Goal: Obtain resource: Download file/media

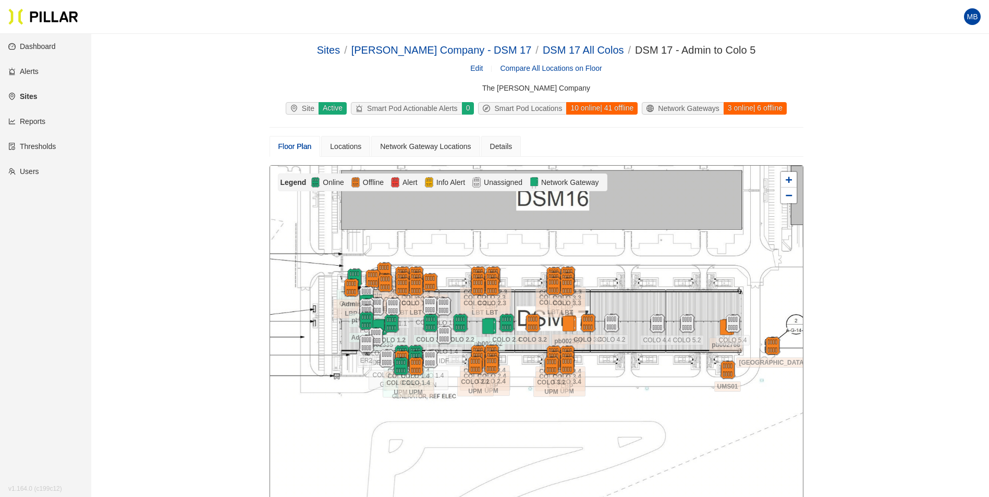
scroll to position [34, 0]
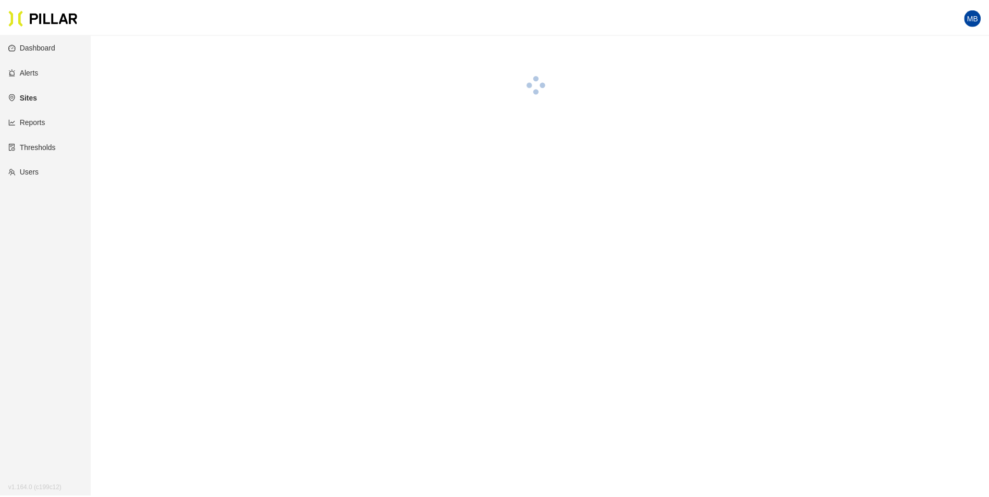
scroll to position [34, 0]
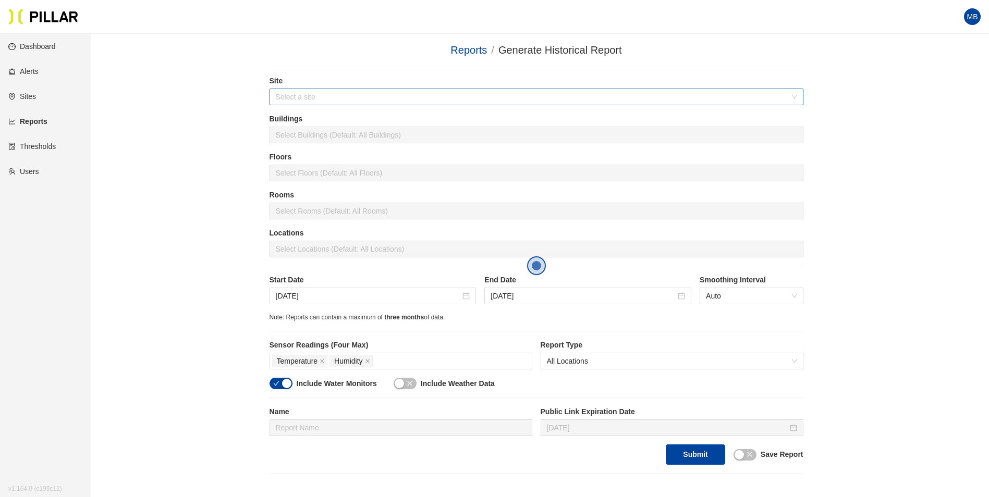
click at [304, 95] on input "search" at bounding box center [533, 97] width 514 height 16
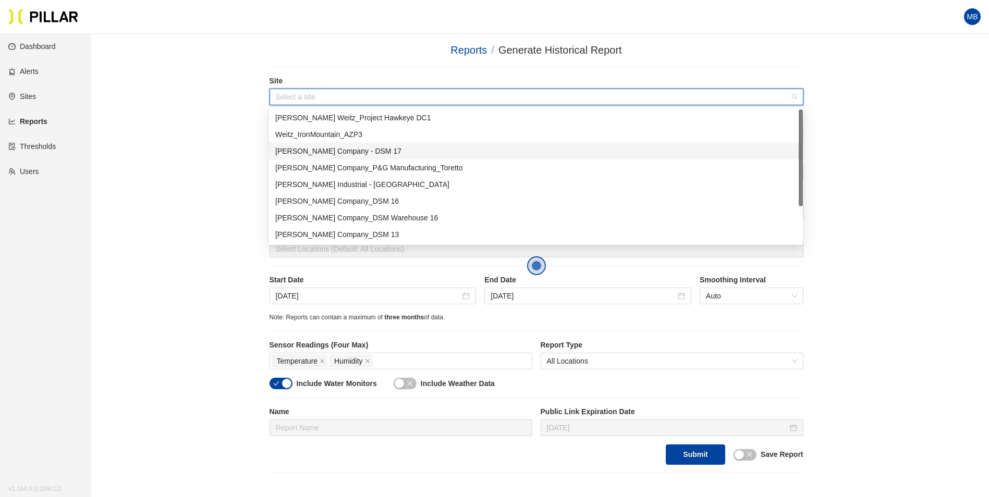
click at [333, 155] on div "[PERSON_NAME] Company - DSM 17" at bounding box center [535, 150] width 521 height 11
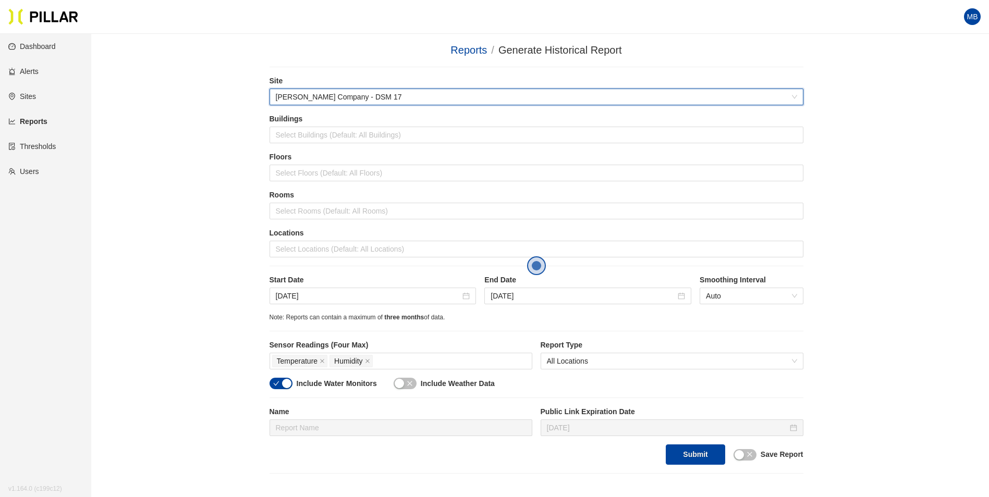
click at [197, 150] on div "Reports / Generate Historical Report / Site 6d0aa5c7 Weitz Company - DSM 17 Bui…" at bounding box center [536, 258] width 839 height 432
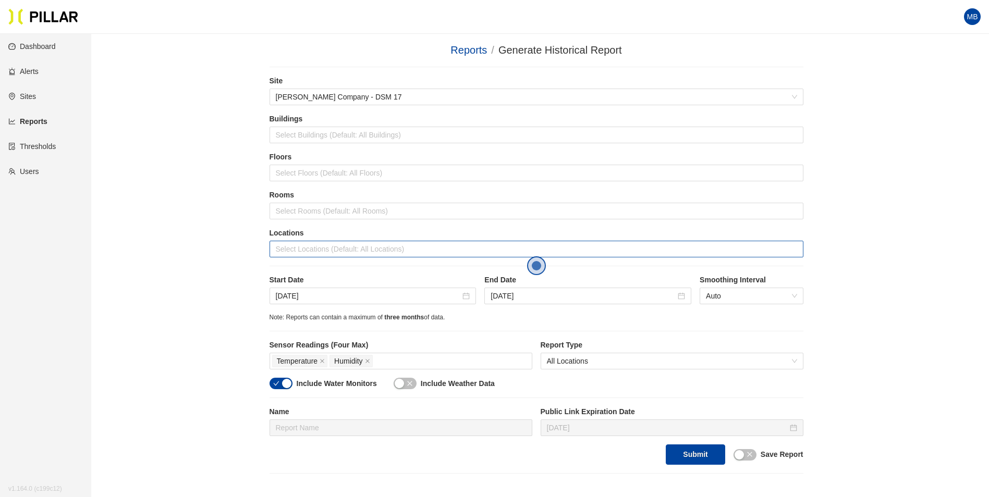
click at [312, 249] on div at bounding box center [536, 249] width 529 height 15
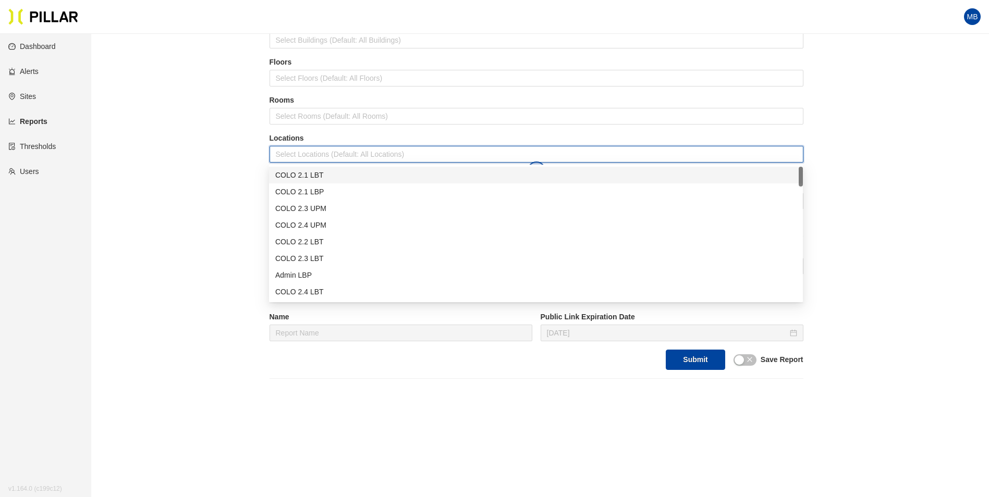
scroll to position [104, 0]
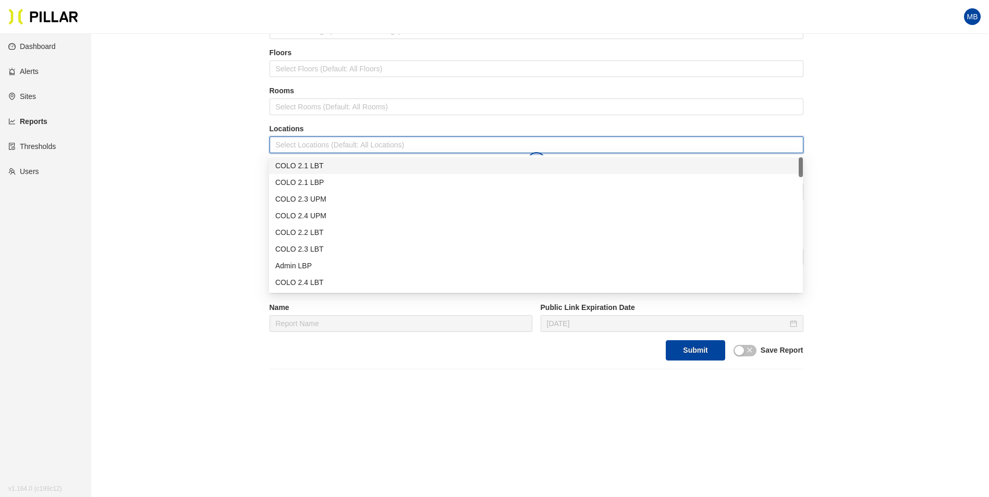
click at [301, 168] on div "COLO 2.1 LBT" at bounding box center [535, 165] width 521 height 11
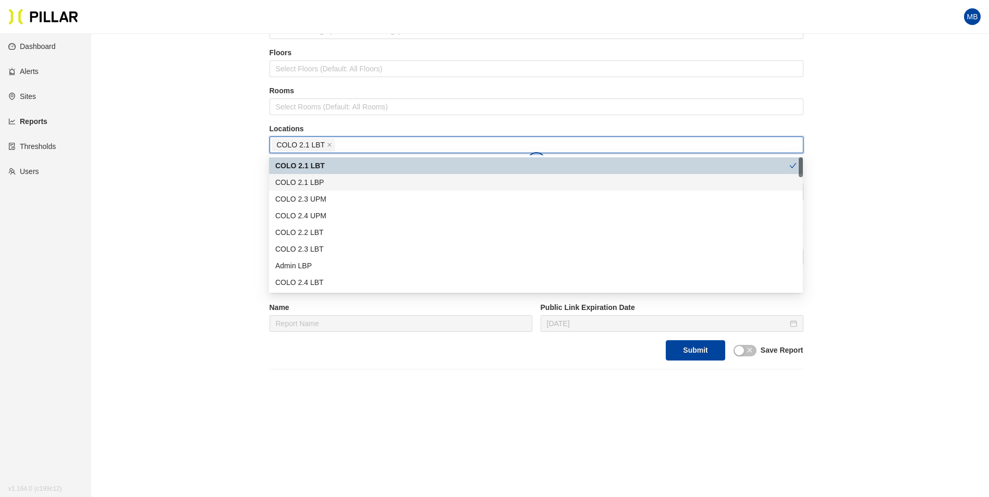
click at [301, 185] on div "COLO 2.1 LBP" at bounding box center [535, 182] width 521 height 11
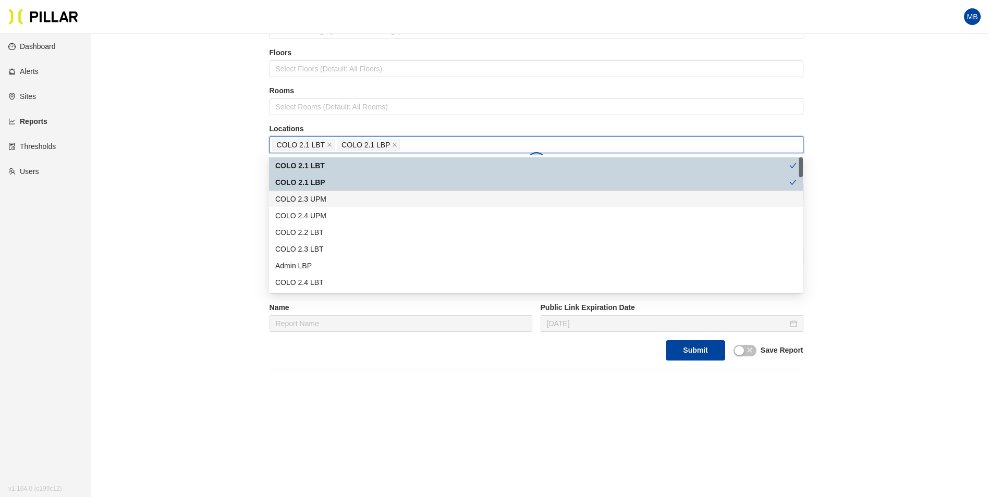
click at [306, 200] on div "COLO 2.3 UPM" at bounding box center [535, 198] width 521 height 11
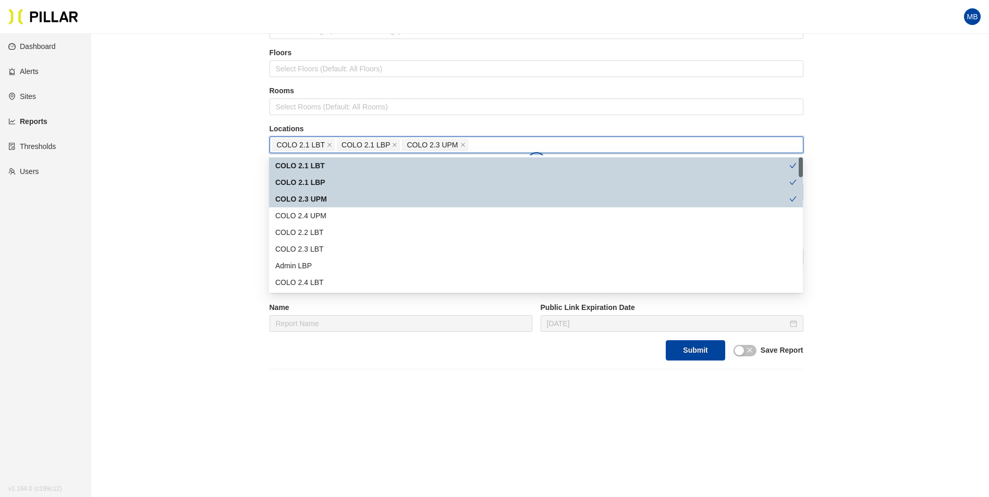
click at [305, 213] on div "COLO 2.4 UPM" at bounding box center [535, 215] width 521 height 11
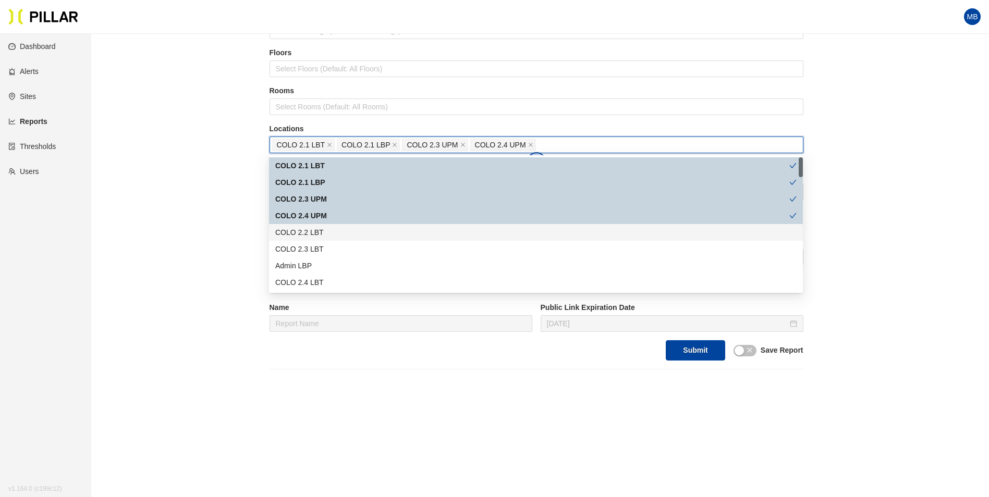
click at [307, 233] on div "COLO 2.2 LBT" at bounding box center [535, 232] width 521 height 11
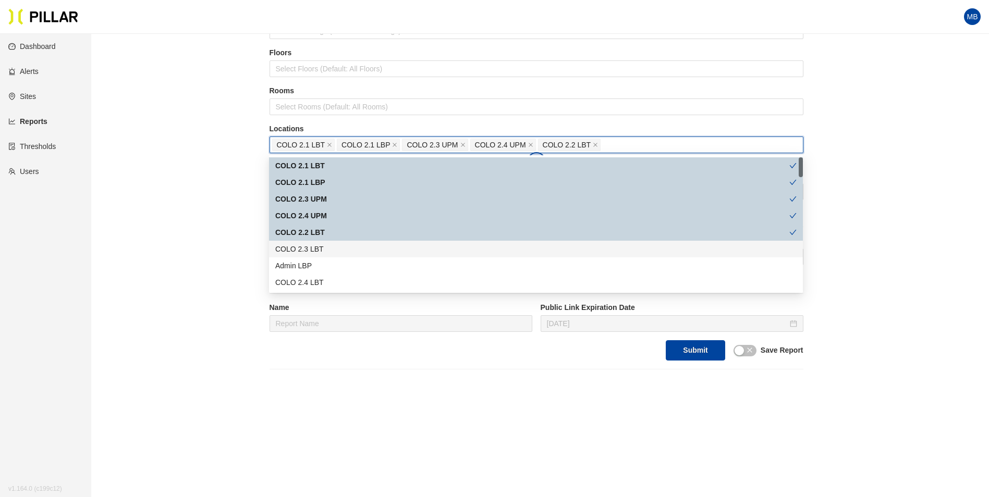
click at [306, 247] on div "COLO 2.3 LBT" at bounding box center [535, 248] width 521 height 11
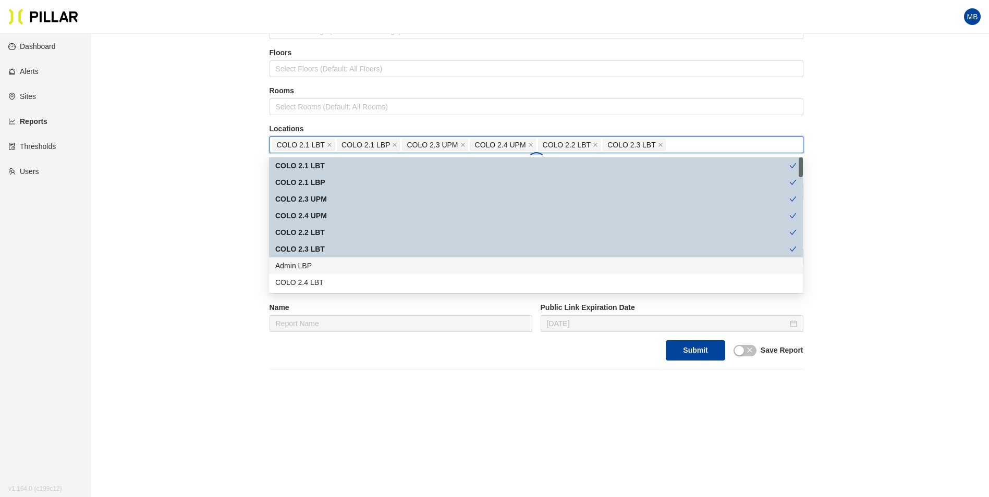
click at [303, 266] on div "Admin LBP" at bounding box center [535, 265] width 521 height 11
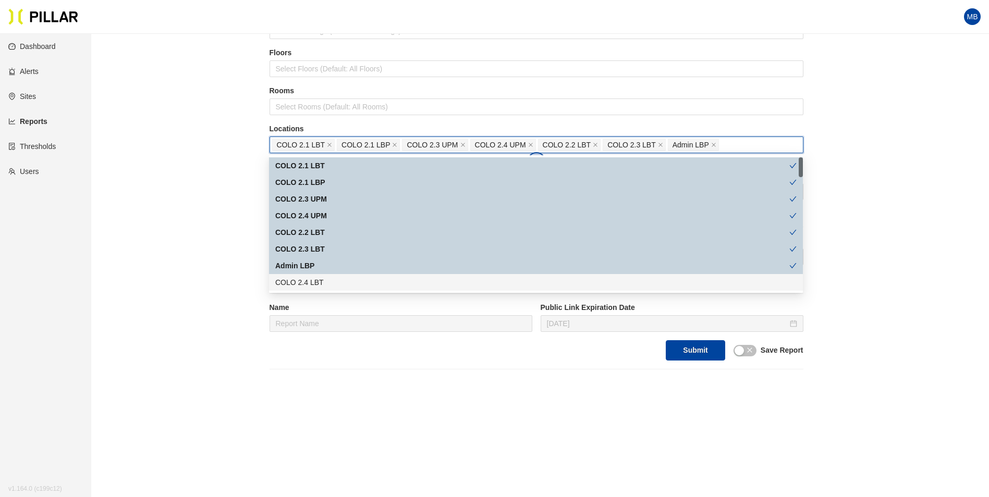
click at [301, 283] on div "COLO 2.4 LBT" at bounding box center [535, 282] width 521 height 11
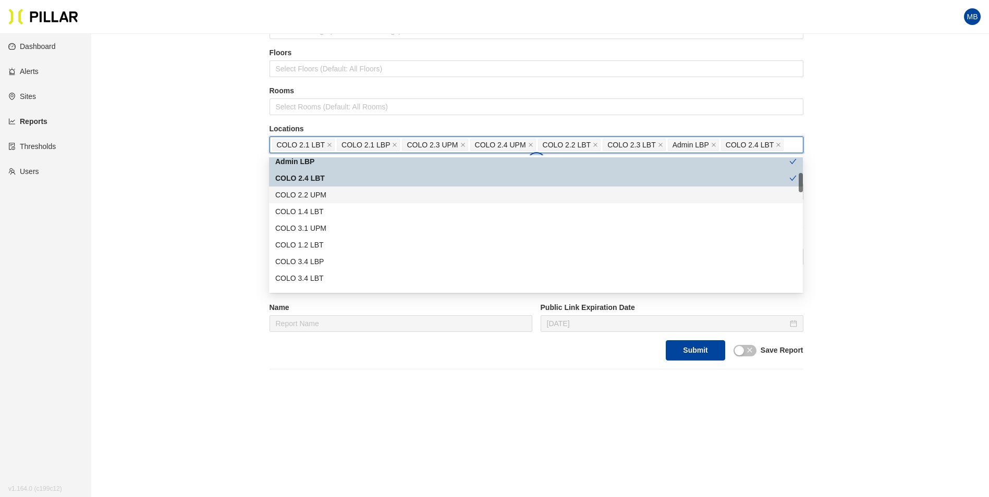
click at [315, 194] on div "COLO 2.2 UPM" at bounding box center [535, 194] width 521 height 11
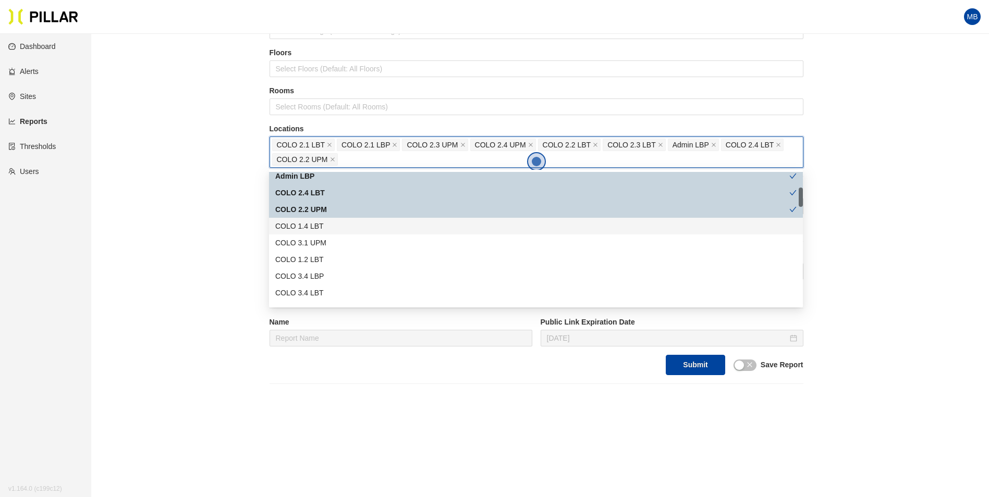
click at [311, 225] on div "COLO 1.4 LBT" at bounding box center [535, 226] width 521 height 11
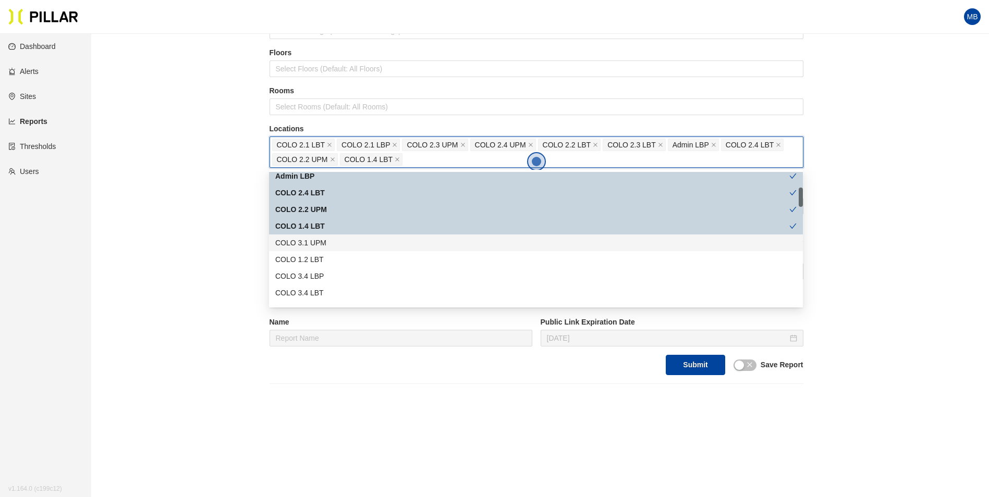
click at [310, 241] on div "COLO 3.1 UPM" at bounding box center [535, 242] width 521 height 11
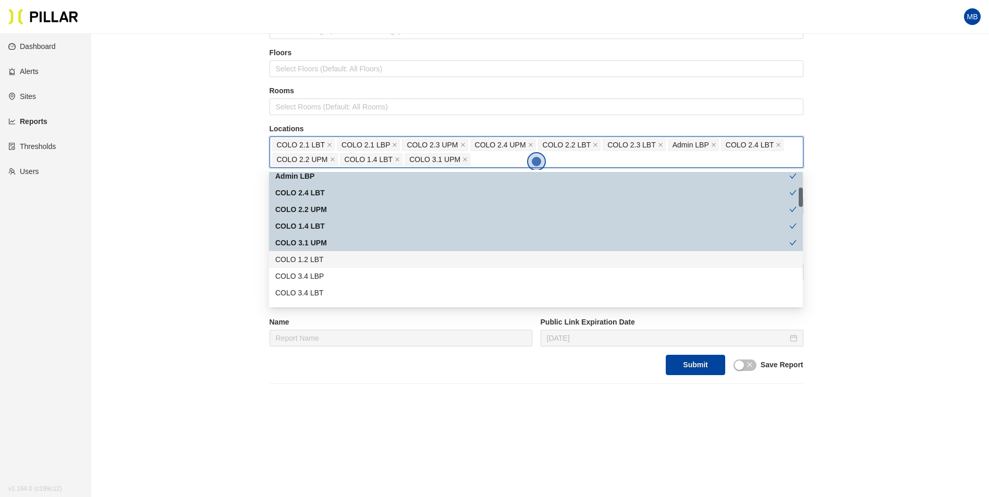
click at [310, 260] on div "COLO 1.2 LBT" at bounding box center [535, 259] width 521 height 11
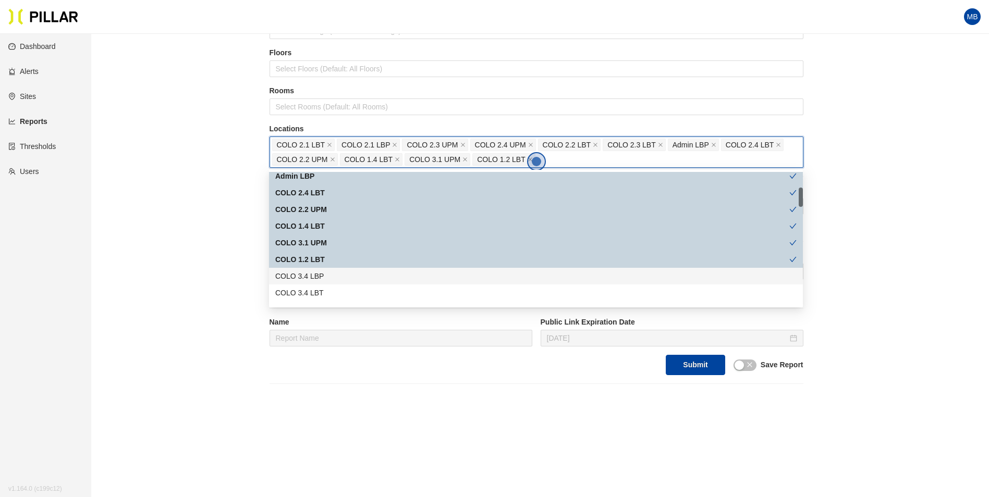
click at [311, 276] on div "COLO 3.4 LBP" at bounding box center [535, 276] width 521 height 11
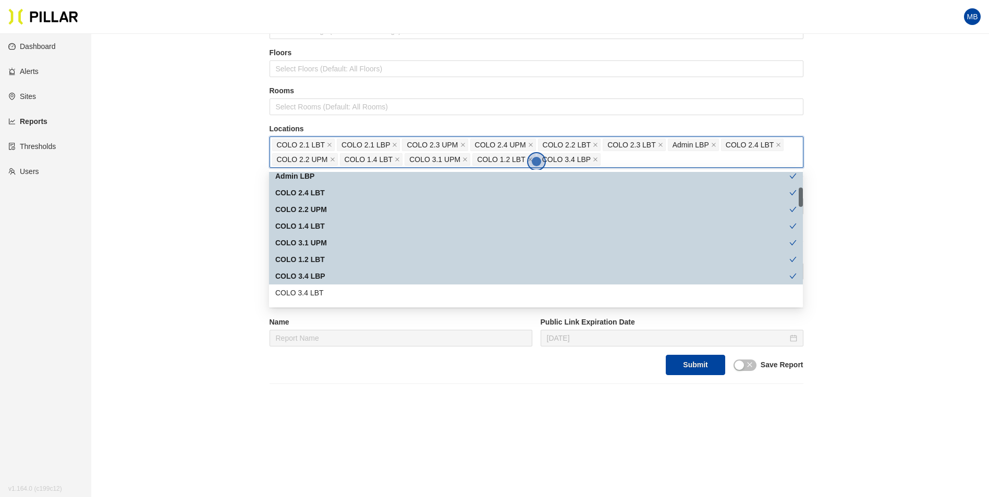
click at [309, 288] on div "COLO 3.4 LBT" at bounding box center [535, 292] width 521 height 11
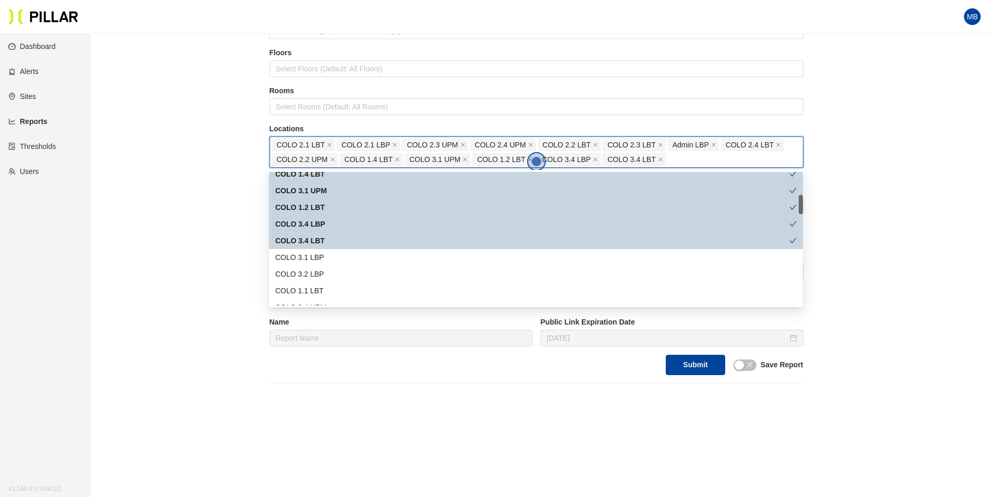
scroll to position [209, 0]
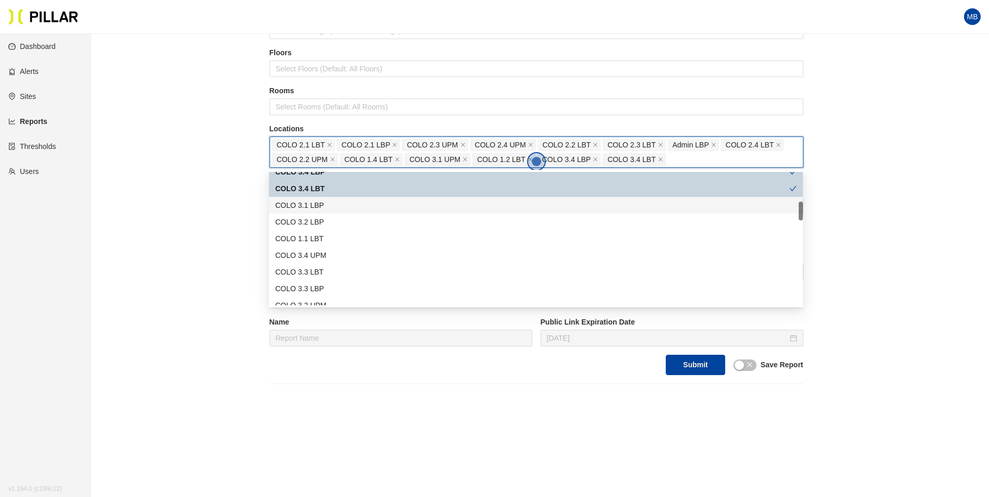
click at [320, 203] on div "COLO 3.1 LBP" at bounding box center [535, 205] width 521 height 11
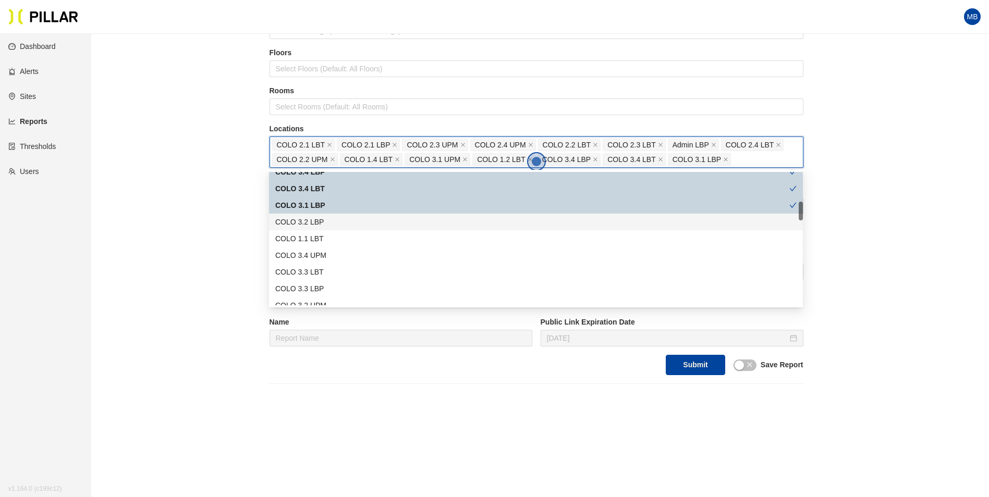
click at [316, 228] on div "COLO 3.2 LBP" at bounding box center [536, 222] width 534 height 17
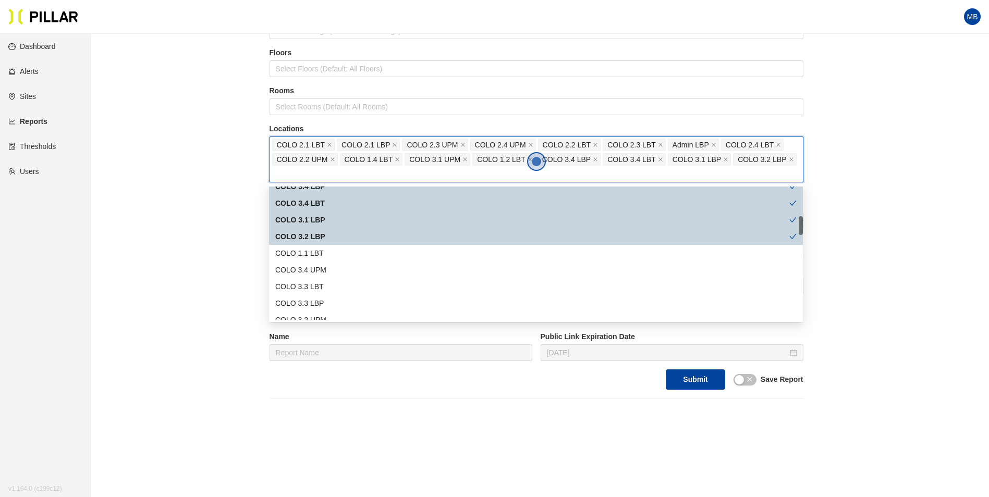
click at [312, 252] on div "COLO 1.1 LBT" at bounding box center [535, 253] width 521 height 11
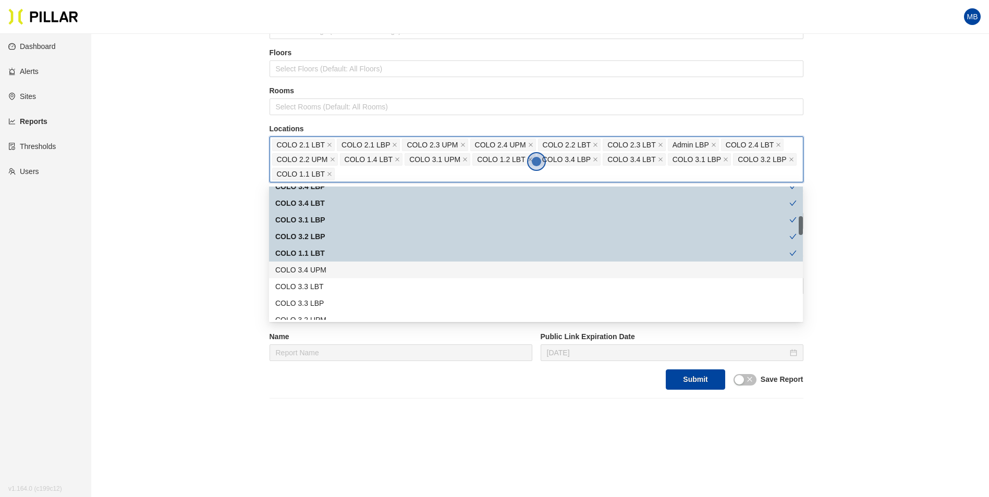
click at [312, 271] on div "COLO 3.4 UPM" at bounding box center [535, 269] width 521 height 11
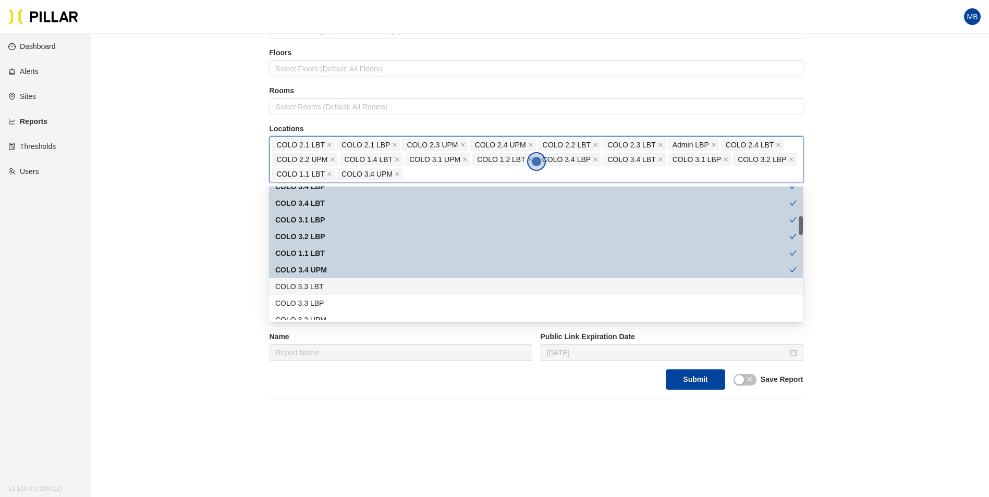
click at [311, 283] on div "COLO 3.3 LBT" at bounding box center [535, 286] width 521 height 11
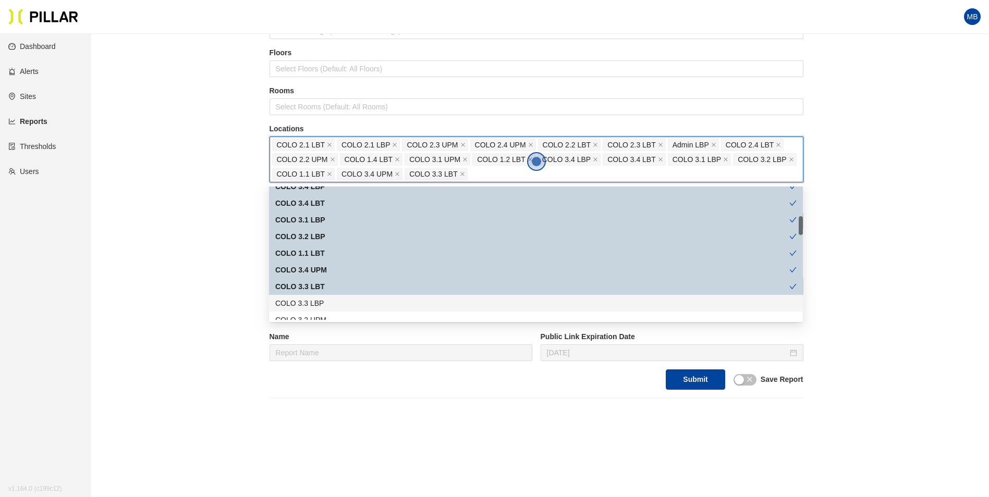
click at [309, 302] on div "COLO 3.3 LBP" at bounding box center [535, 303] width 521 height 11
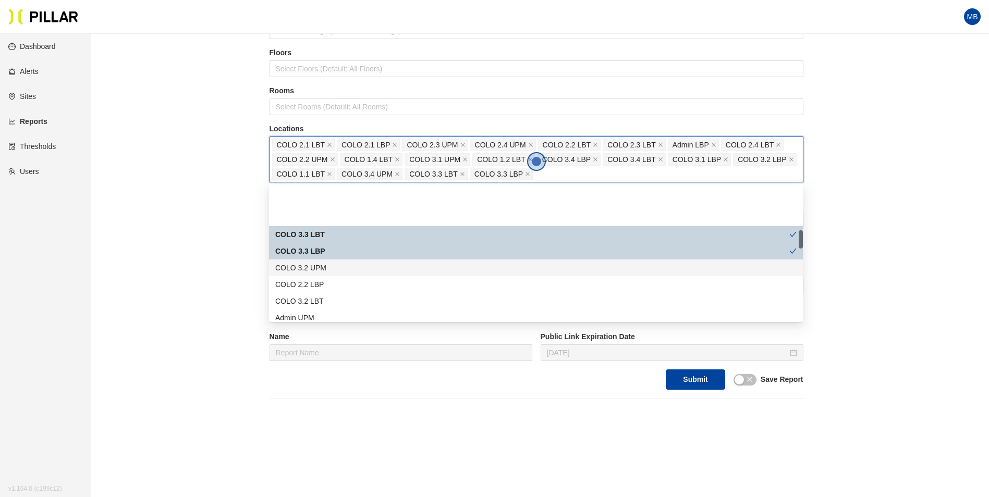
scroll to position [313, 0]
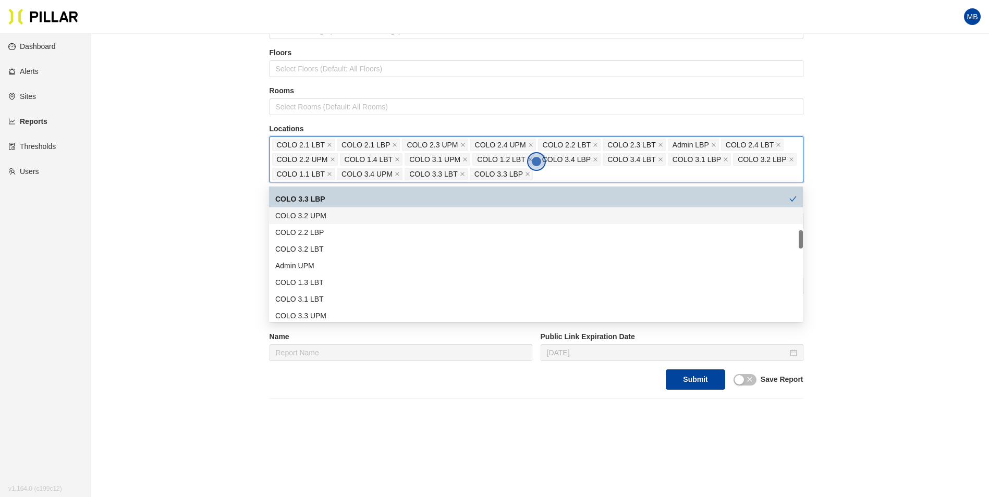
click at [325, 217] on div "COLO 3.2 UPM" at bounding box center [535, 215] width 521 height 11
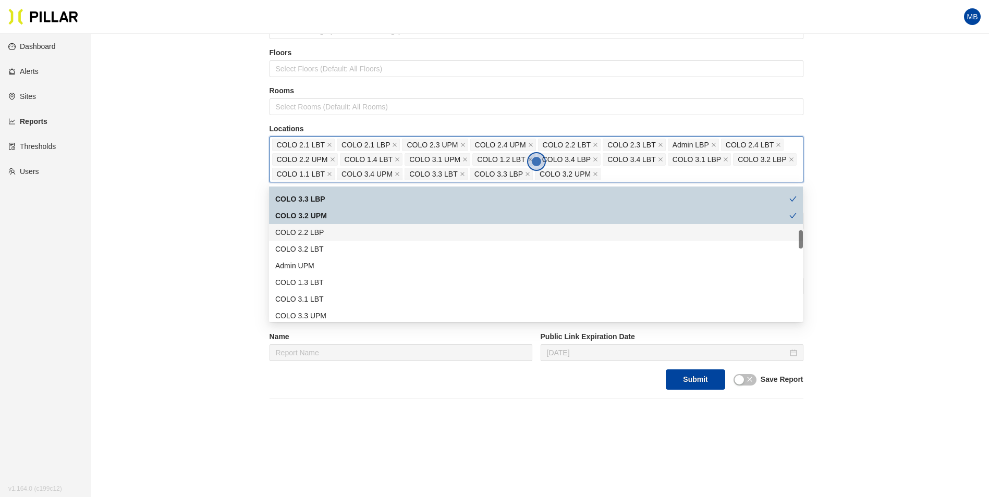
click at [323, 238] on div "COLO 2.2 LBP" at bounding box center [536, 232] width 534 height 17
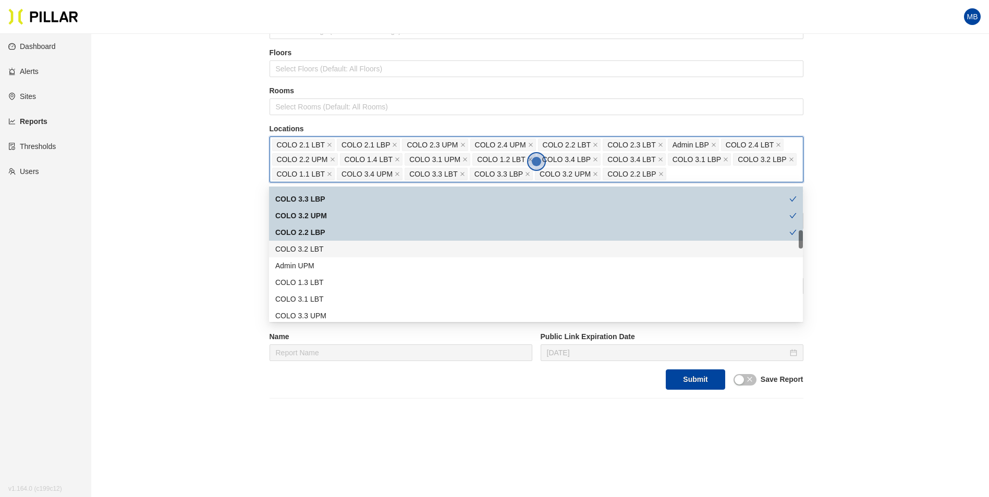
click at [322, 249] on div "COLO 3.2 LBT" at bounding box center [535, 248] width 521 height 11
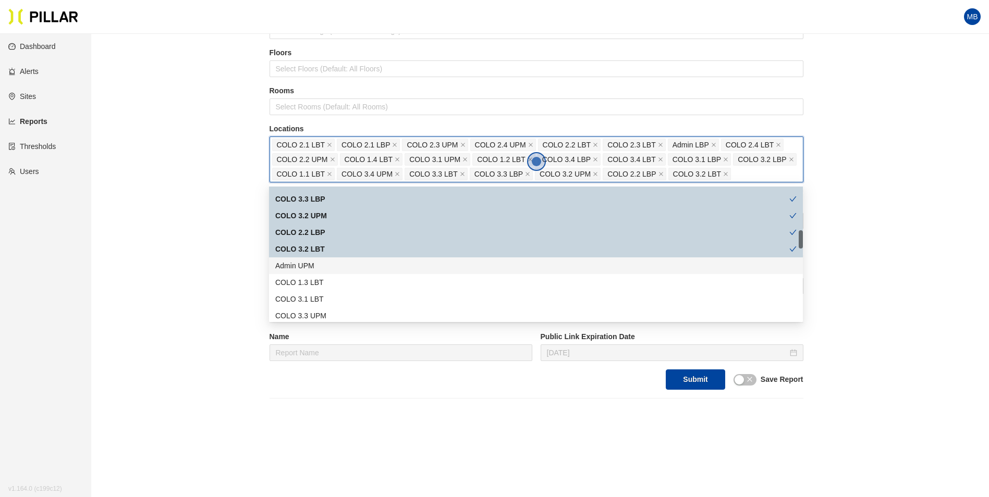
click at [315, 266] on div "Admin UPM" at bounding box center [535, 265] width 521 height 11
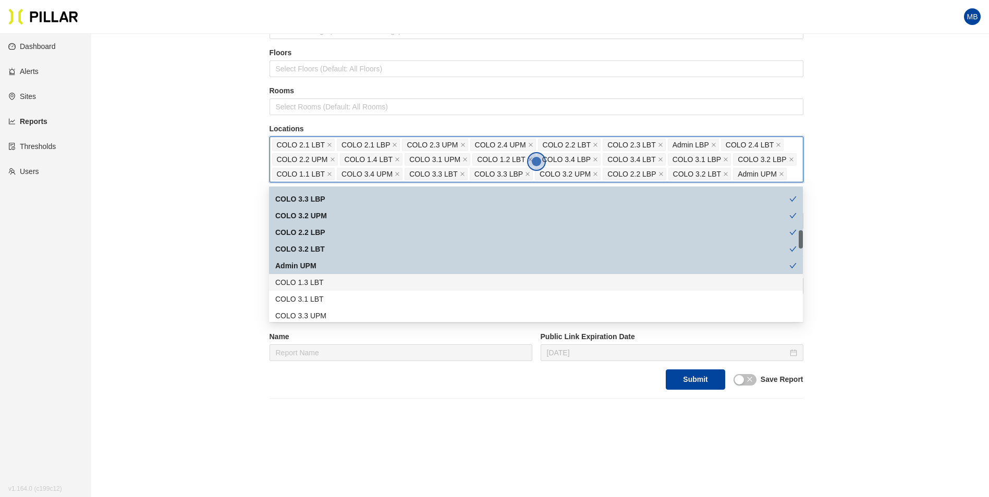
click at [316, 282] on div "COLO 1.3 LBT" at bounding box center [535, 282] width 521 height 11
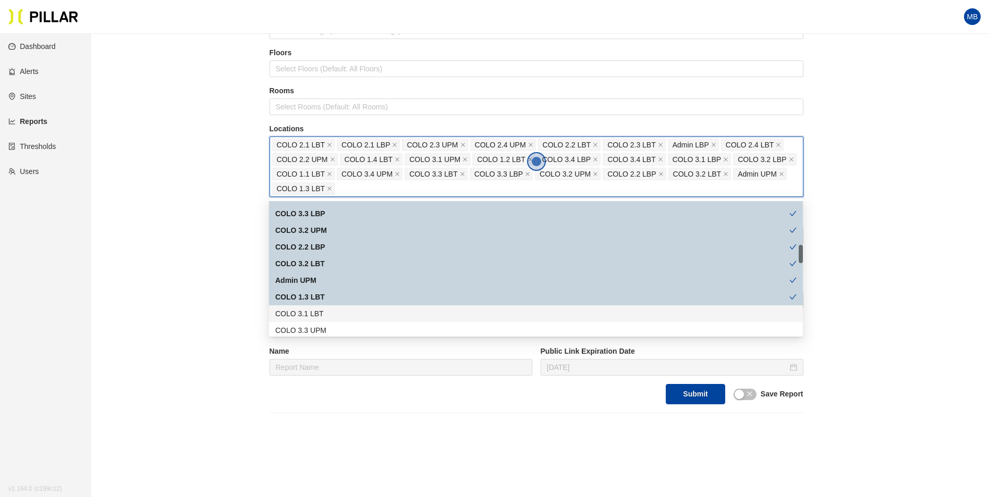
click at [322, 315] on div "COLO 3.1 LBT" at bounding box center [535, 313] width 521 height 11
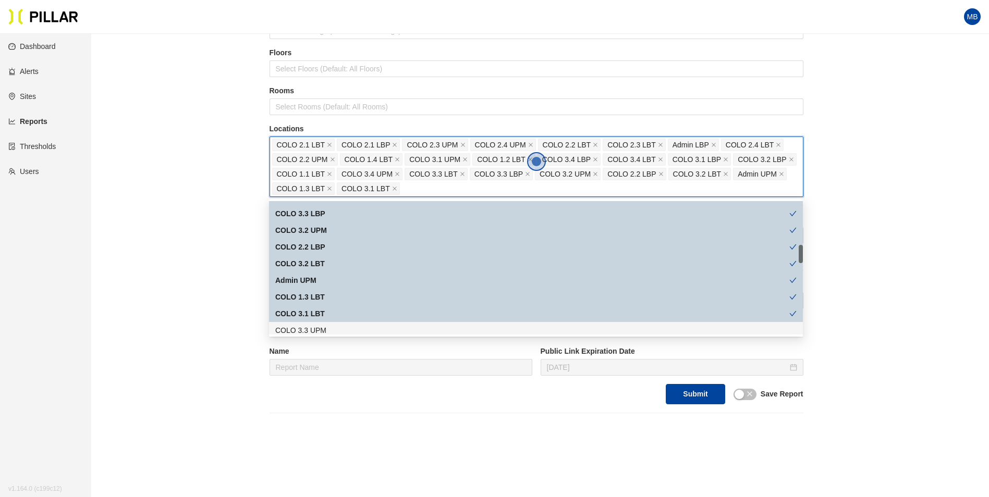
click at [324, 328] on div "COLO 3.3 UPM" at bounding box center [535, 330] width 521 height 11
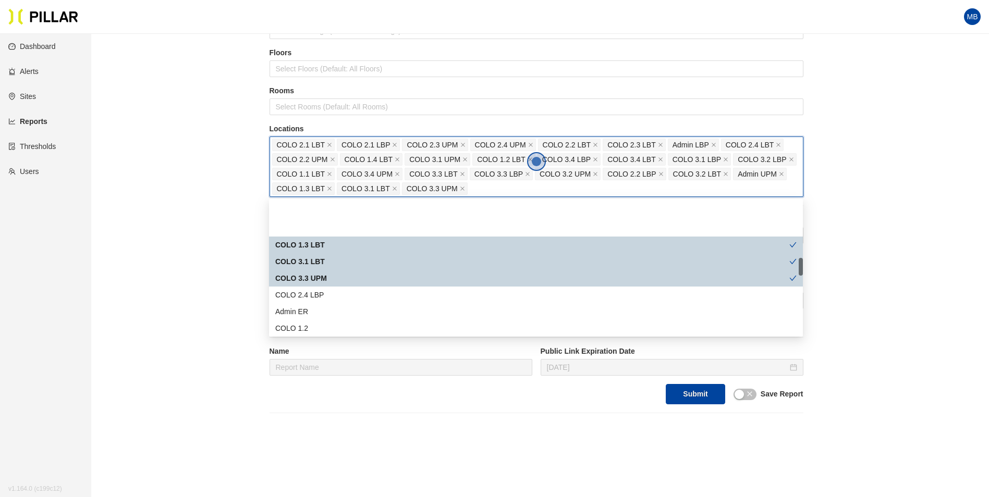
scroll to position [417, 0]
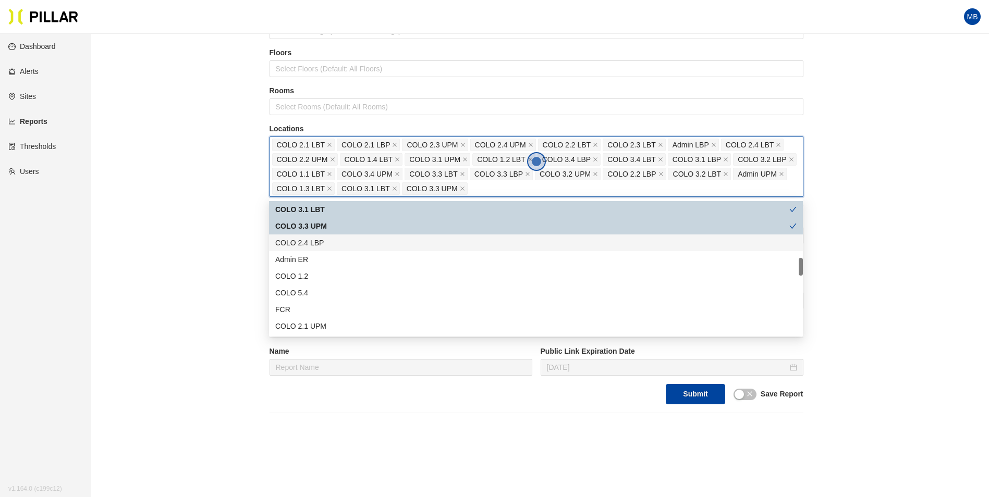
click at [316, 250] on div "COLO 2.4 LBP" at bounding box center [536, 243] width 534 height 17
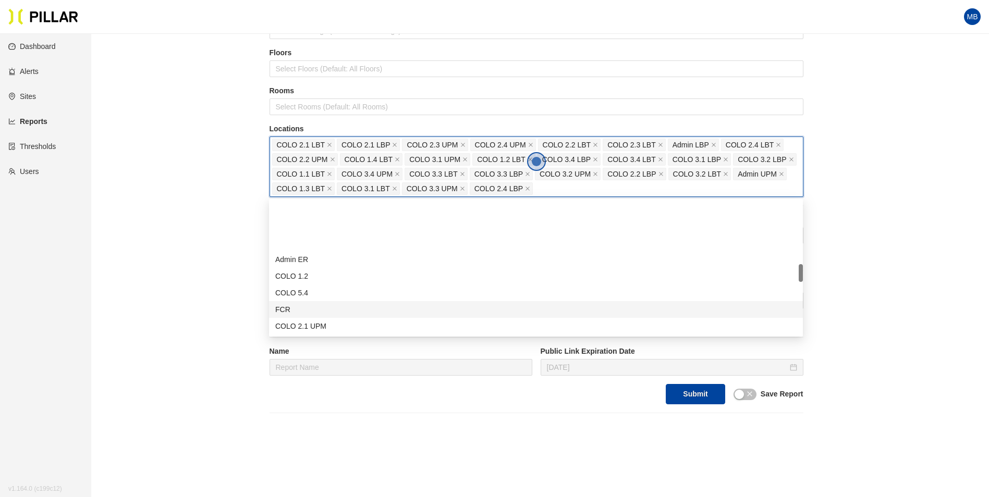
scroll to position [469, 0]
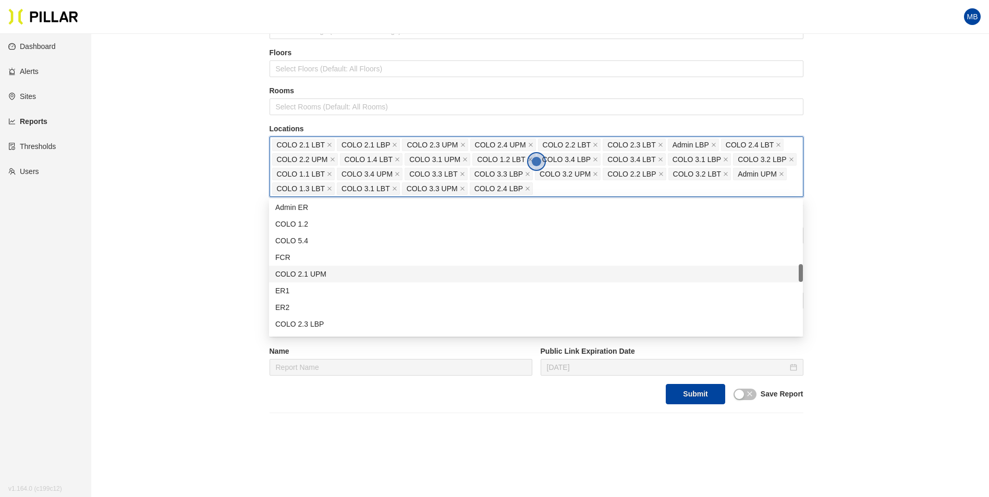
click at [351, 279] on div "COLO 2.1 UPM" at bounding box center [535, 274] width 521 height 11
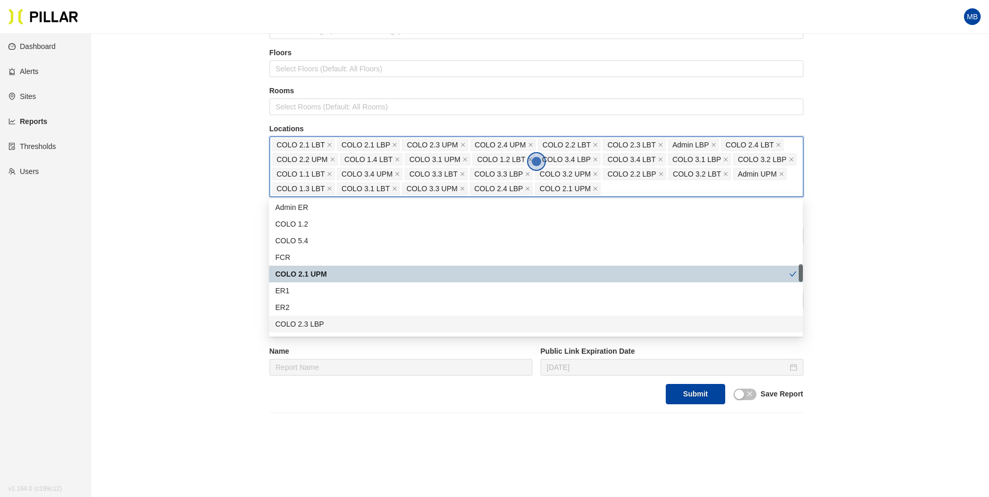
click at [346, 319] on div "COLO 2.3 LBP" at bounding box center [535, 324] width 521 height 11
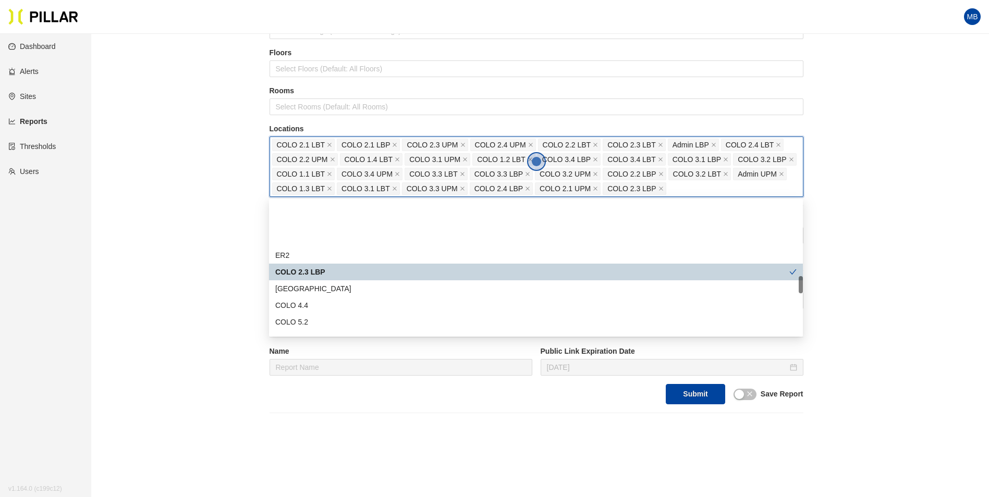
scroll to position [574, 0]
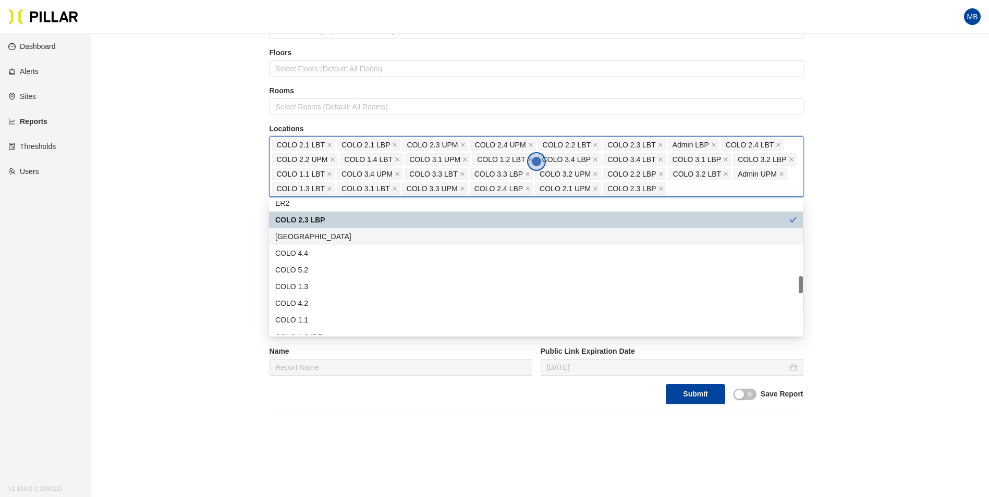
click at [344, 240] on div "East Pumphouse" at bounding box center [535, 236] width 521 height 11
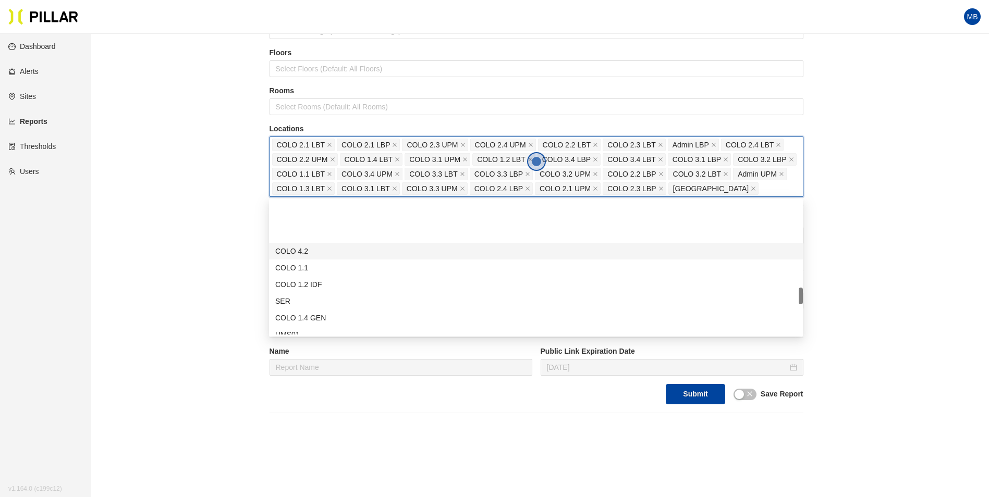
scroll to position [678, 0]
click at [336, 265] on div "COLO 1.4 GEN" at bounding box center [535, 265] width 521 height 11
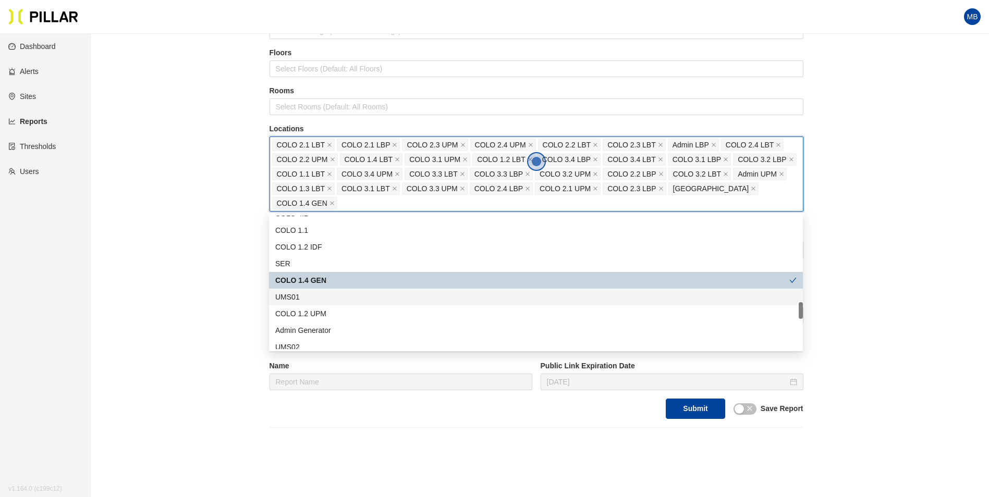
click at [320, 301] on div "UMS01" at bounding box center [535, 296] width 521 height 11
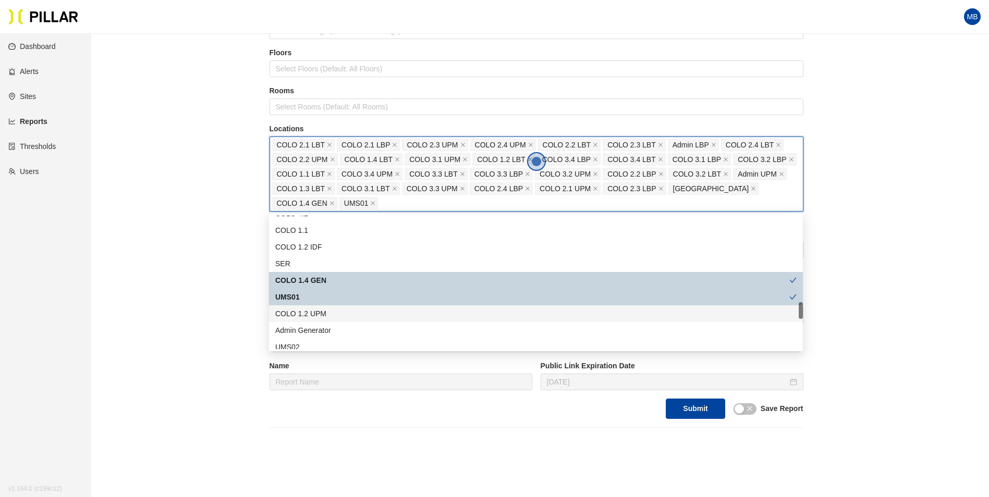
click at [321, 314] on div "COLO 1.2 UPM" at bounding box center [535, 313] width 521 height 11
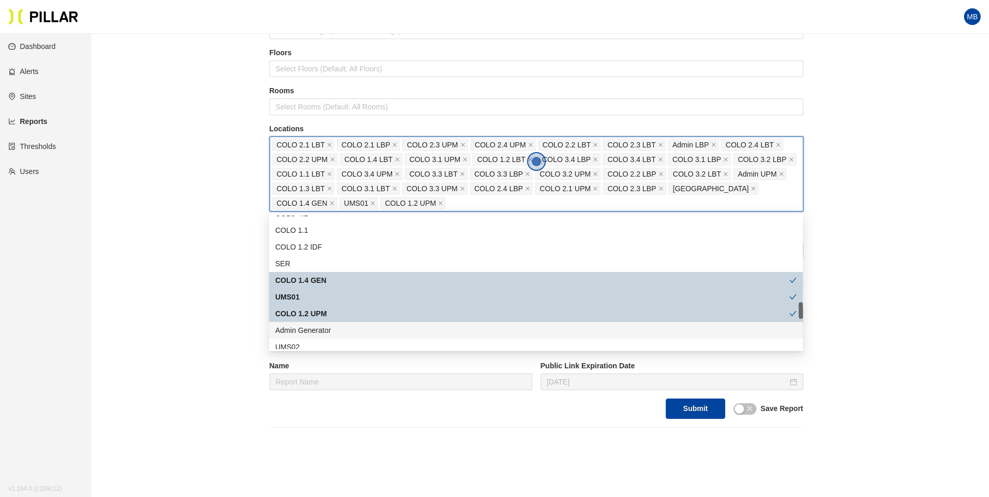
click at [321, 328] on div "Admin Generator" at bounding box center [535, 330] width 521 height 11
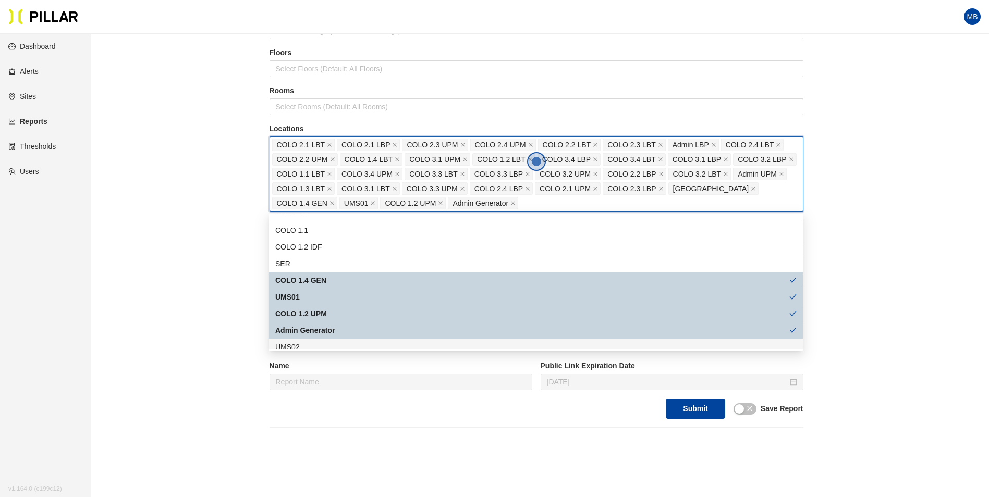
click at [319, 343] on div "UMS02" at bounding box center [535, 346] width 521 height 11
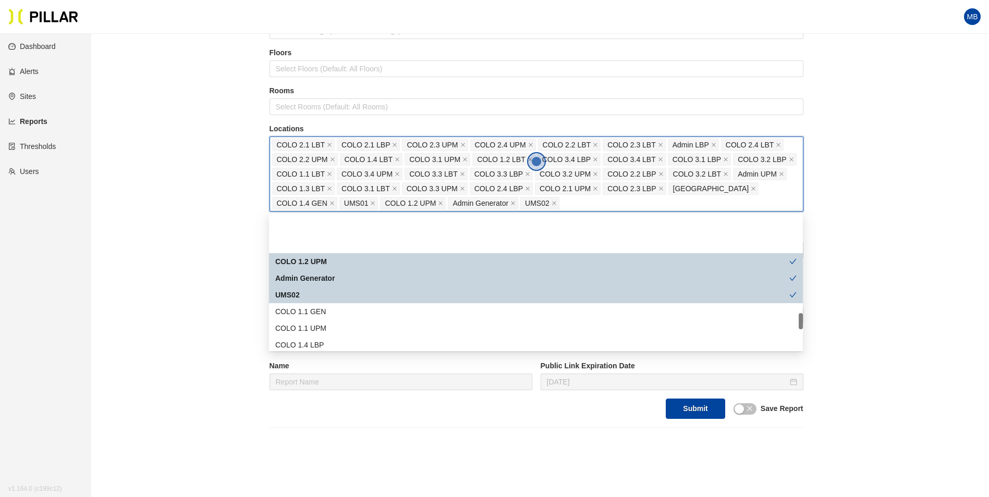
scroll to position [782, 0]
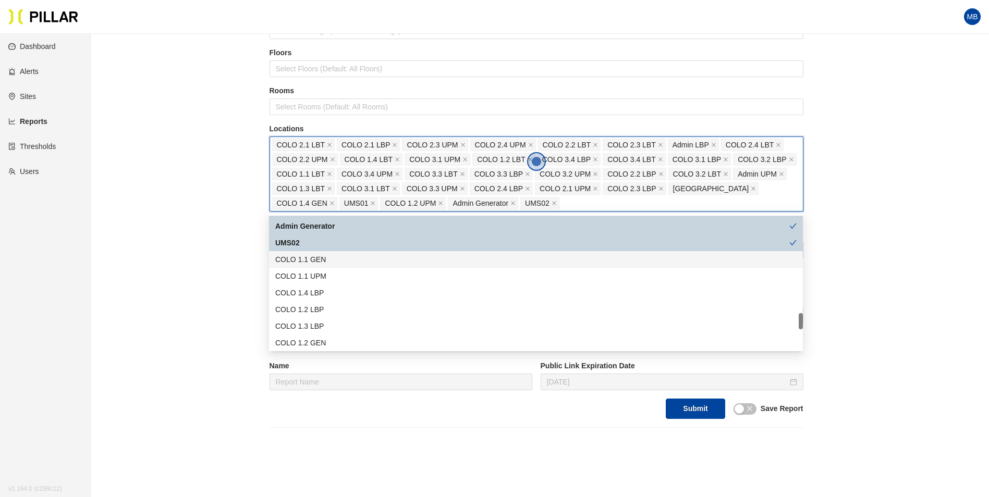
click at [340, 264] on div "COLO 1.1 GEN" at bounding box center [535, 259] width 521 height 11
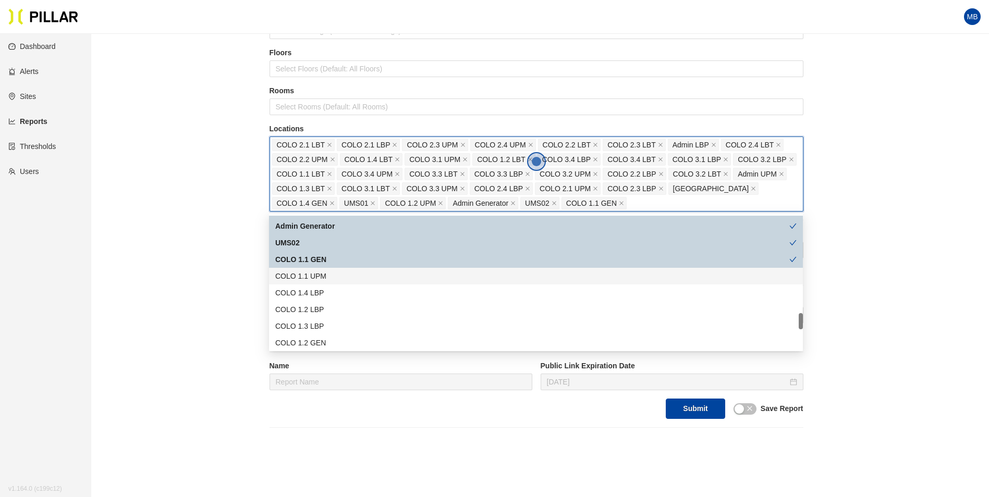
click at [337, 282] on div "COLO 1.1 UPM" at bounding box center [535, 276] width 521 height 11
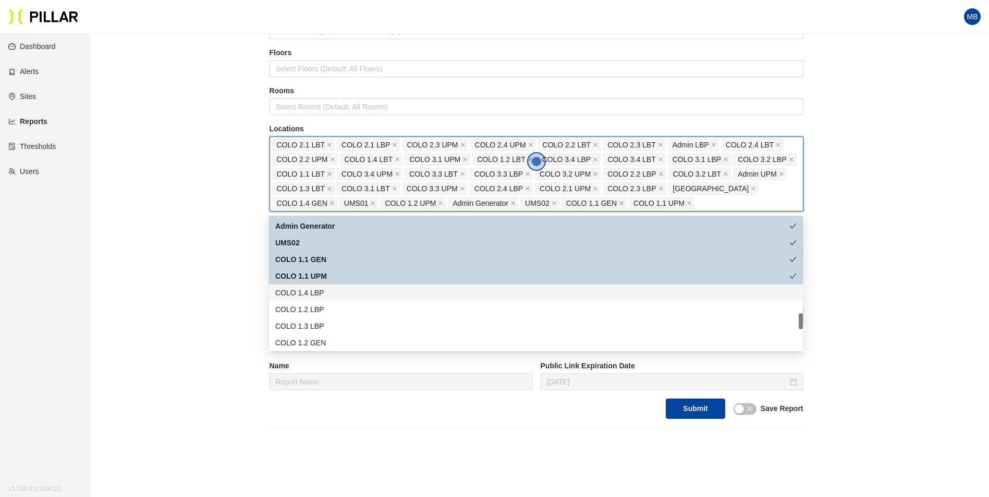
click at [334, 294] on div "COLO 1.4 LBP" at bounding box center [535, 292] width 521 height 11
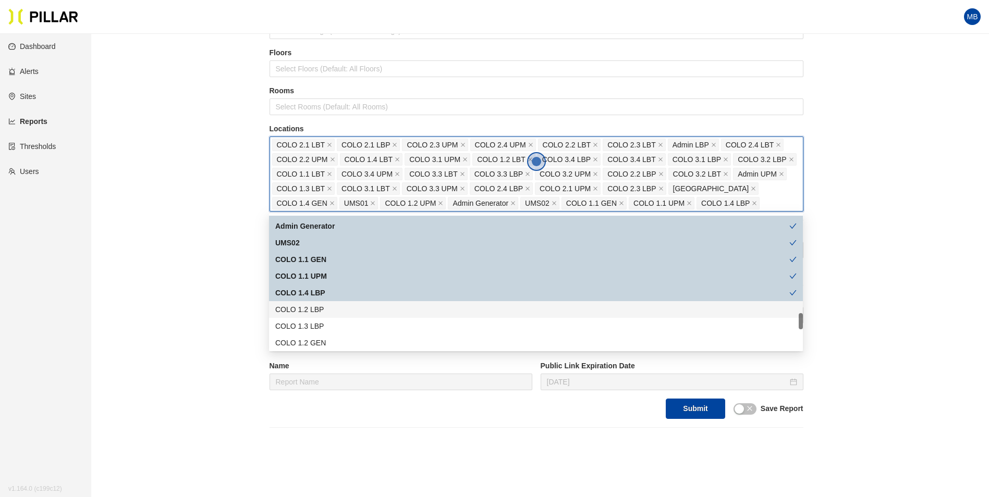
click at [329, 308] on div "COLO 1.2 LBP" at bounding box center [535, 309] width 521 height 11
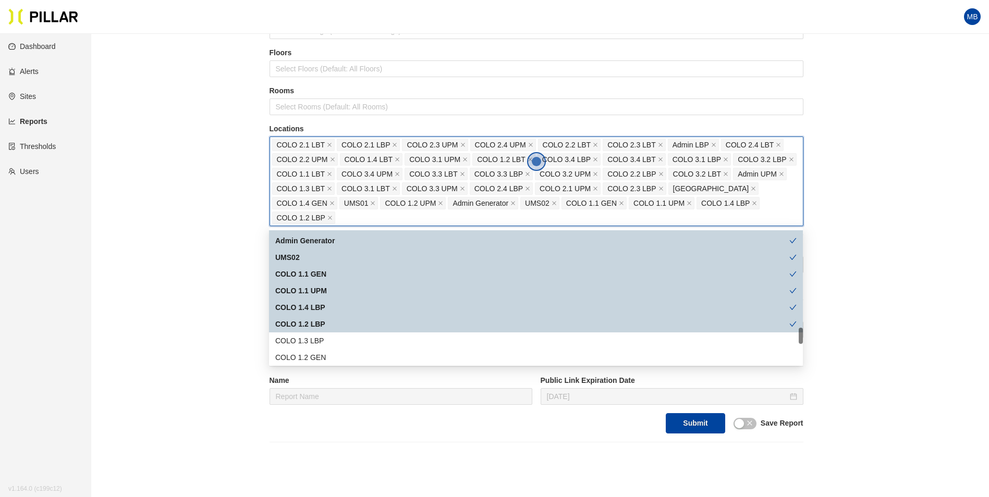
click at [327, 325] on div "COLO 1.2 LBP" at bounding box center [532, 324] width 514 height 11
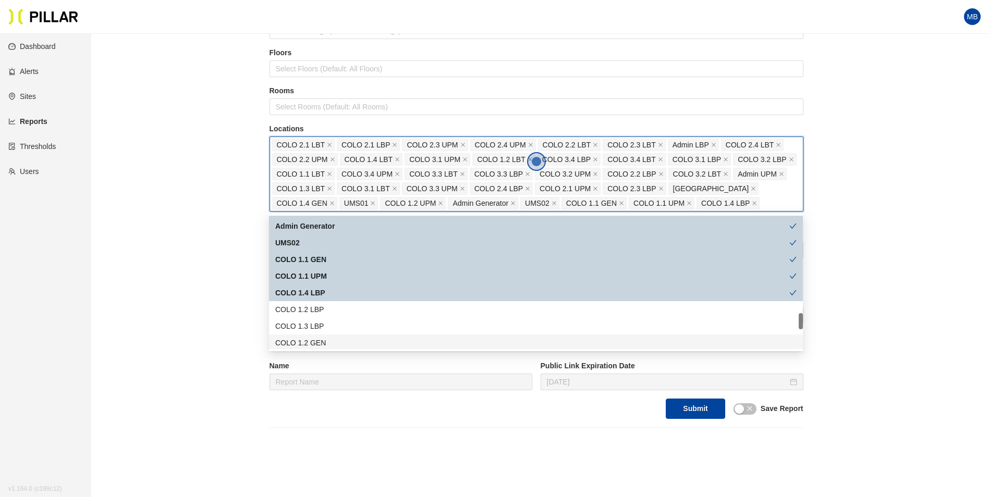
click at [325, 336] on div "COLO 1.2 GEN" at bounding box center [536, 343] width 534 height 17
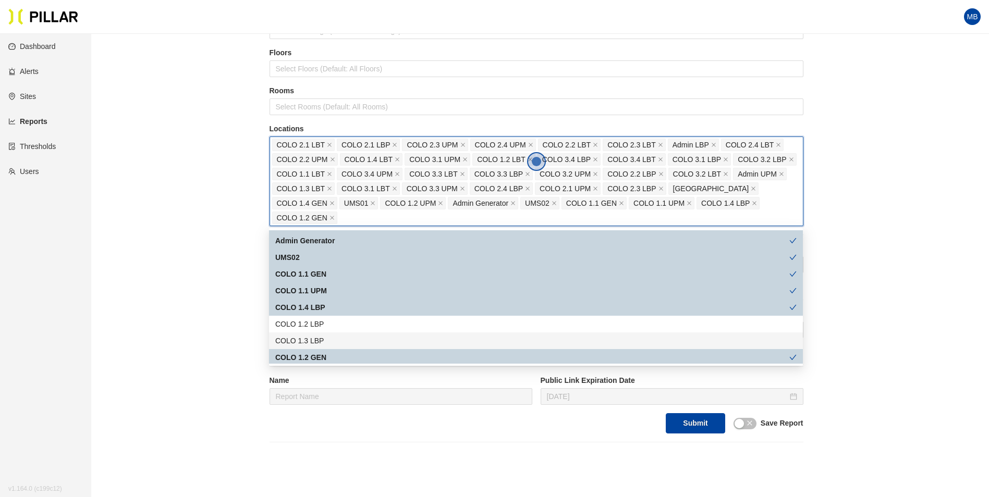
click at [326, 335] on div "COLO 1.3 LBP" at bounding box center [536, 341] width 534 height 17
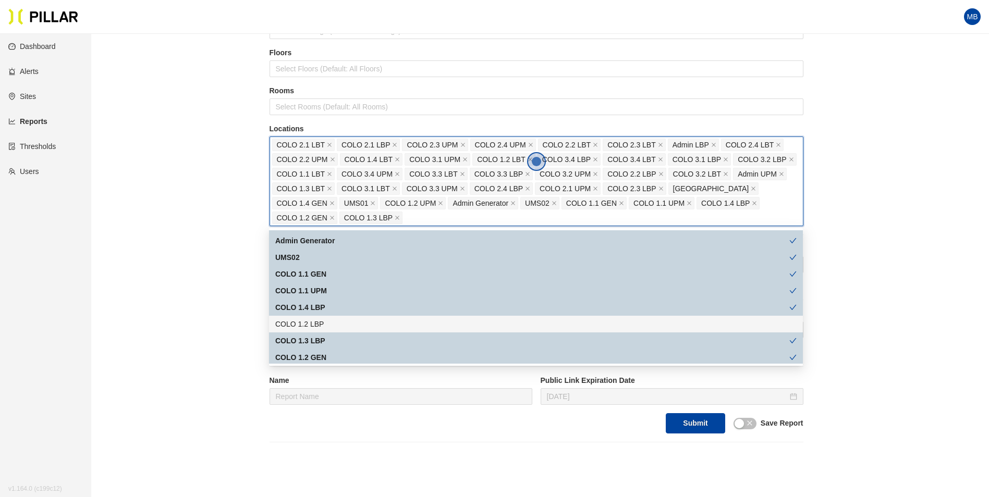
click at [333, 323] on div "COLO 1.2 LBP" at bounding box center [535, 324] width 521 height 11
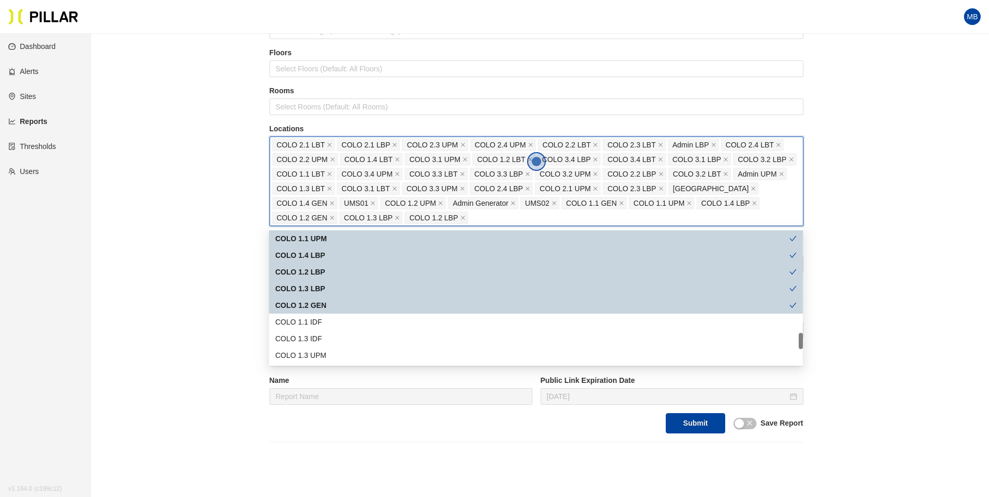
scroll to position [886, 0]
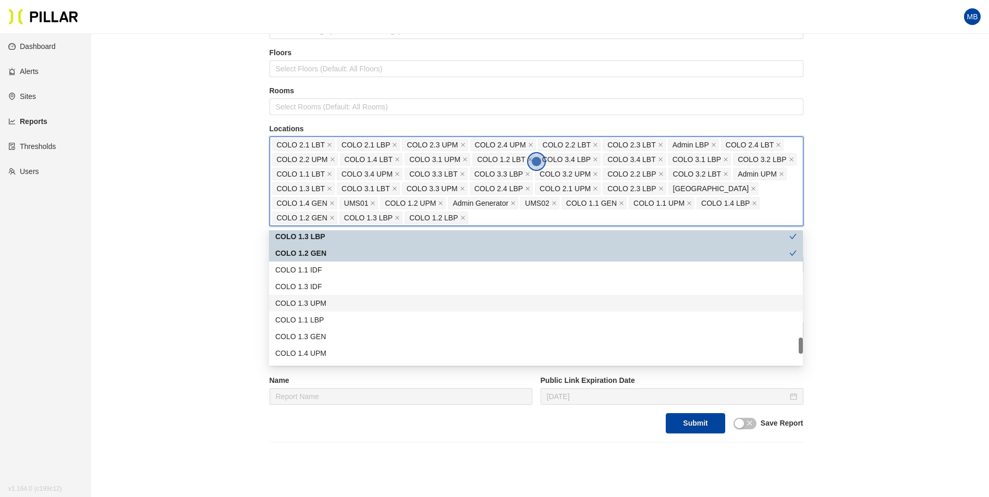
click at [341, 307] on div "COLO 1.3 UPM" at bounding box center [535, 303] width 521 height 11
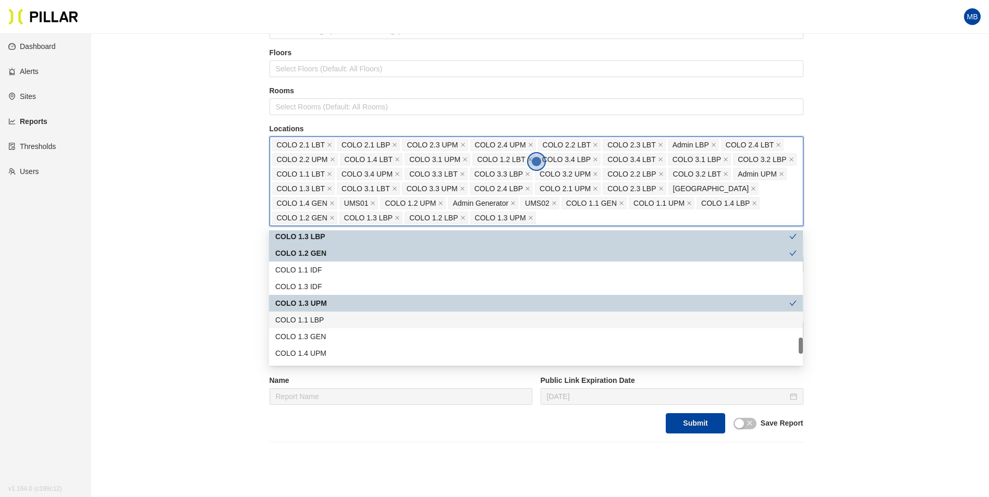
click at [340, 319] on div "COLO 1.1 LBP" at bounding box center [535, 319] width 521 height 11
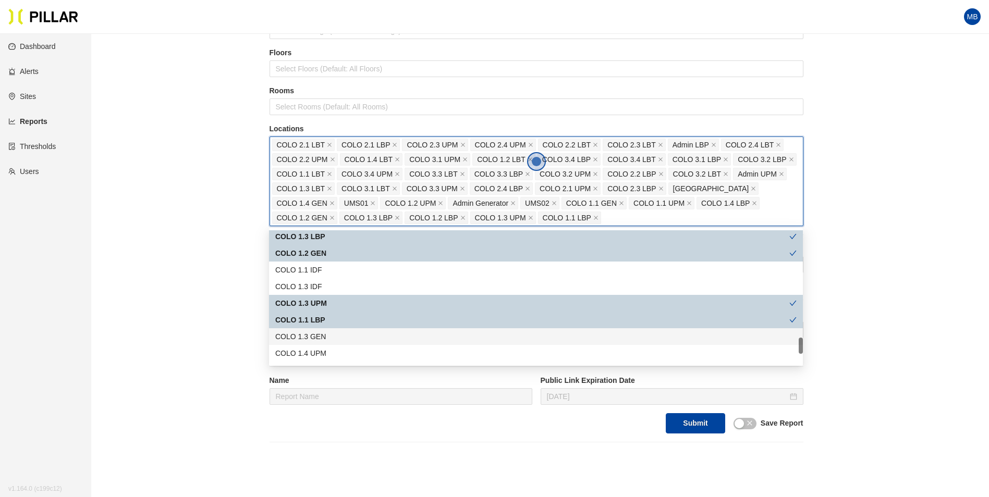
click at [338, 334] on div "COLO 1.3 GEN" at bounding box center [535, 336] width 521 height 11
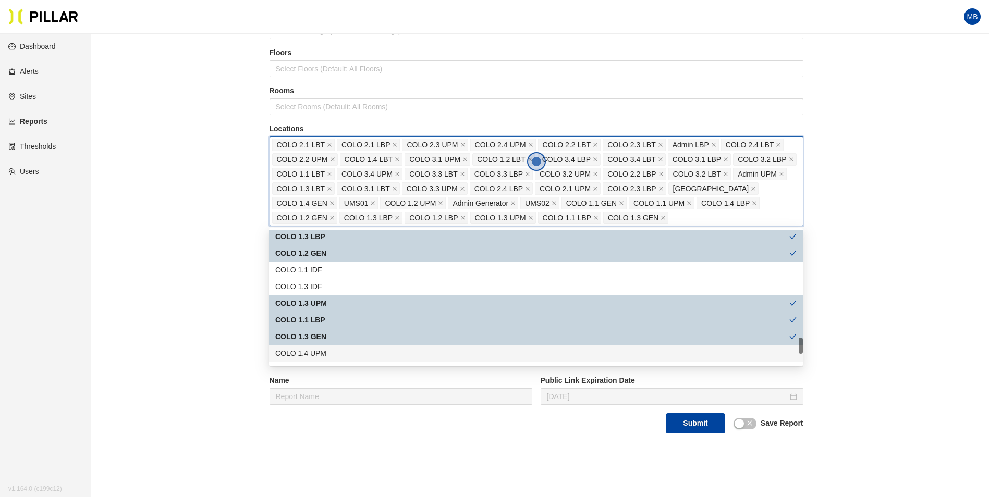
click at [335, 352] on div "COLO 1.4 UPM" at bounding box center [535, 353] width 521 height 11
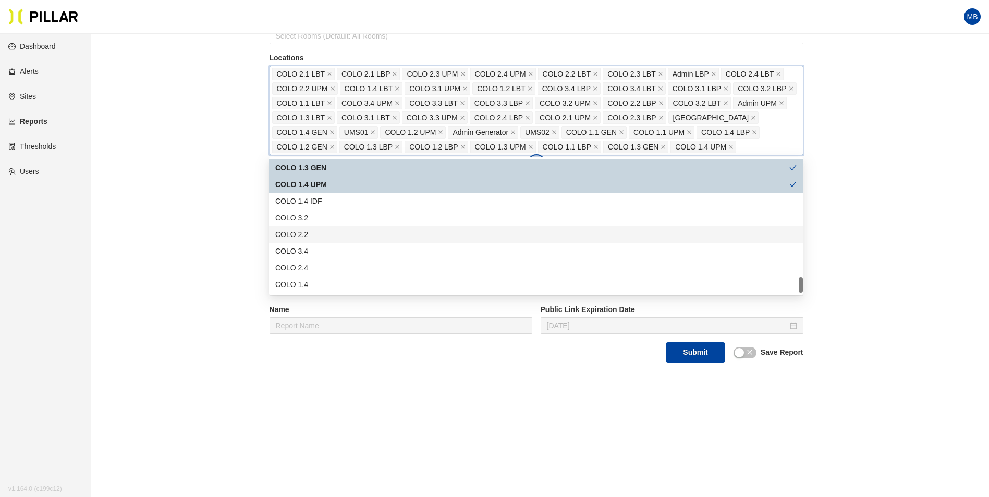
scroll to position [156, 0]
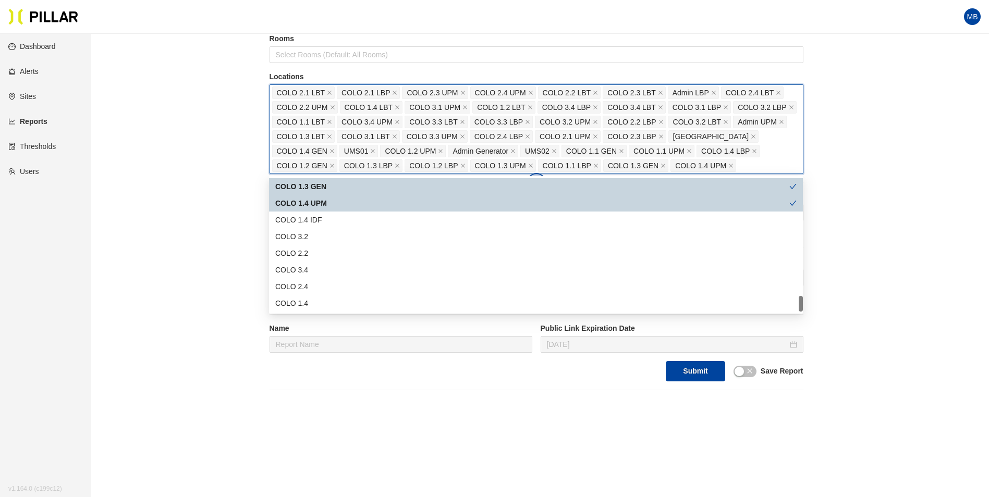
click at [315, 203] on div "COLO 1.4 UPM" at bounding box center [532, 203] width 514 height 11
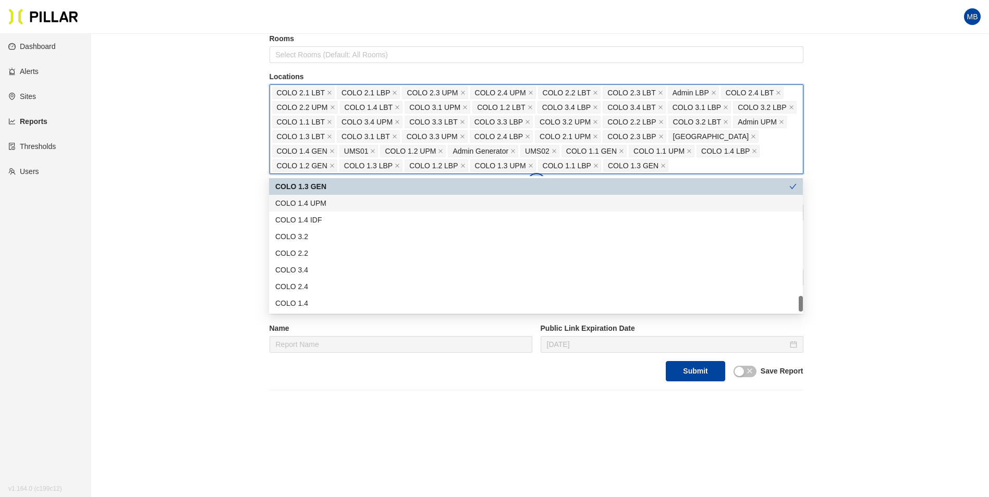
click at [323, 209] on div "COLO 1.4 UPM" at bounding box center [535, 203] width 521 height 11
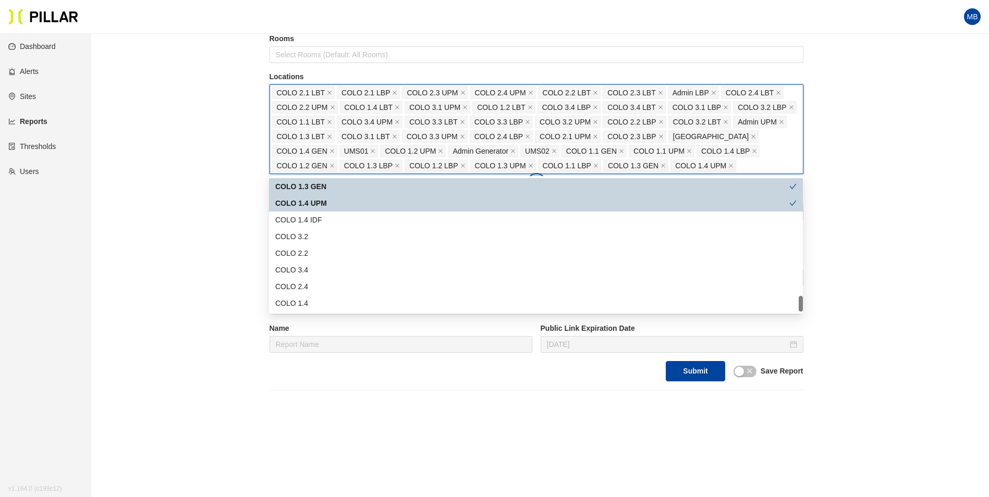
click at [768, 168] on div "COLO 2.1 LBT COLO 2.1 LBP COLO 2.3 UPM COLO 2.4 UPM COLO 2.2 LBT COLO 2.3 LBT A…" at bounding box center [536, 130] width 529 height 88
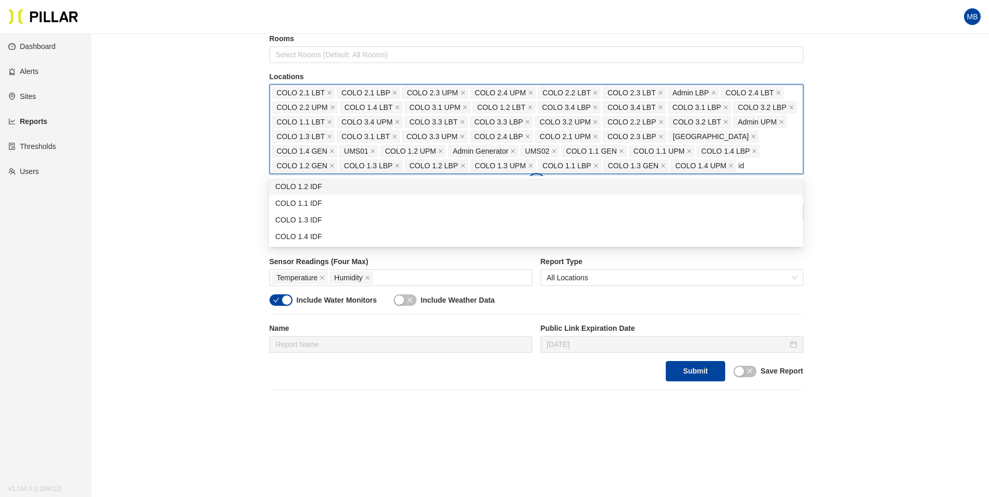
scroll to position [0, 0]
type input "i"
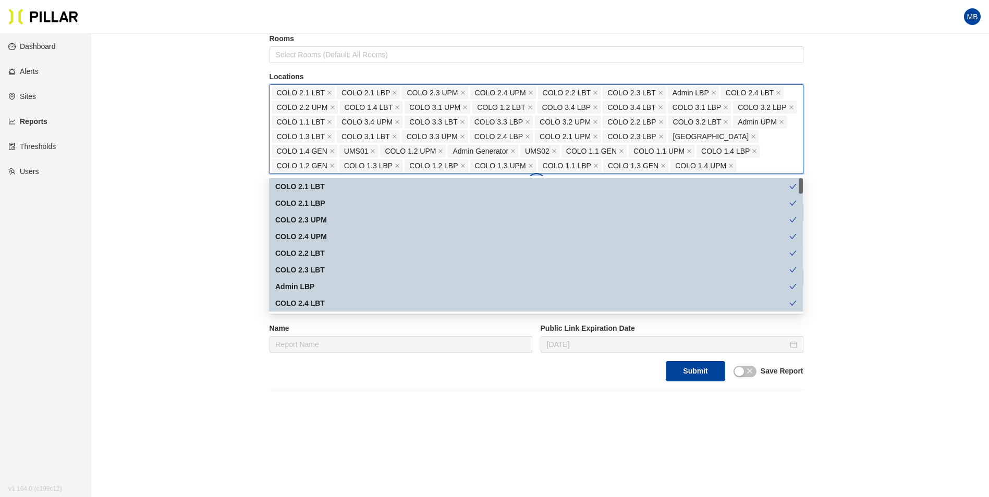
click at [185, 262] on div "Reports / Generate Historical Report / Site Weitz Company - DSM 17 Buildings Se…" at bounding box center [536, 138] width 839 height 505
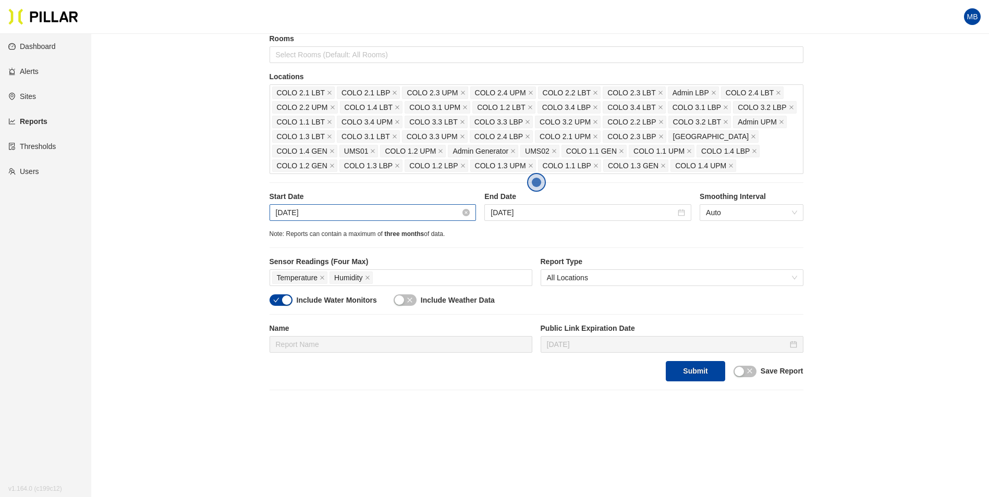
click at [335, 217] on input "Sep 26, 2025" at bounding box center [368, 212] width 185 height 11
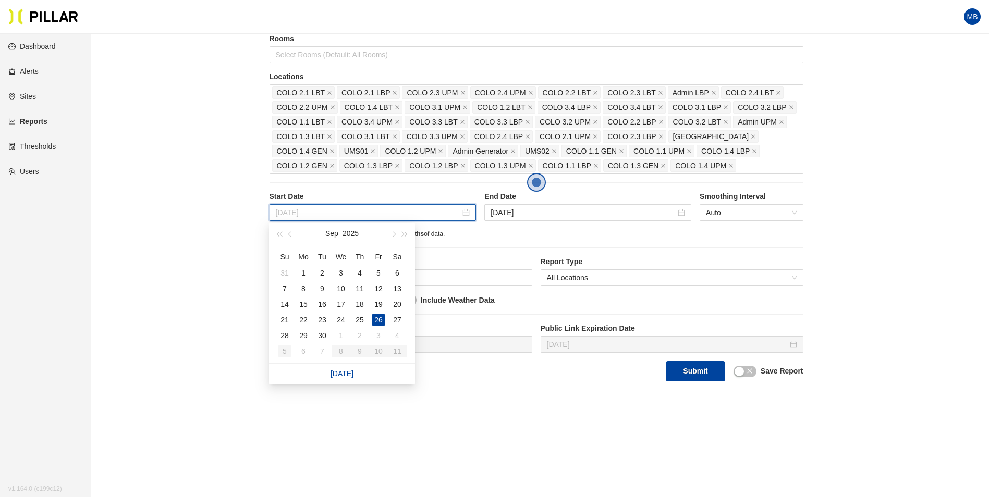
type input "[DATE]"
click at [284, 353] on div "5" at bounding box center [284, 351] width 13 height 13
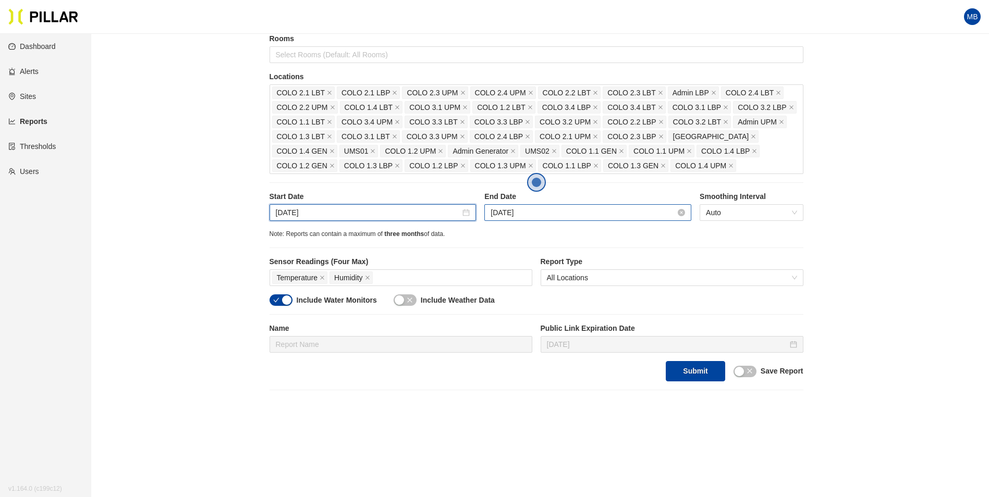
click at [527, 213] on input "Oct 3, 2025" at bounding box center [583, 212] width 185 height 11
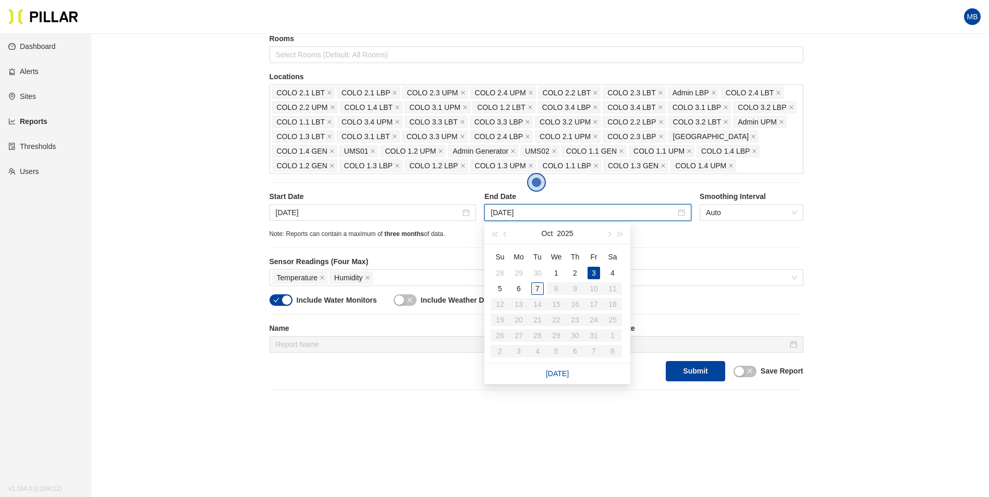
type input "[DATE]"
click at [531, 284] on div "7" at bounding box center [537, 289] width 13 height 13
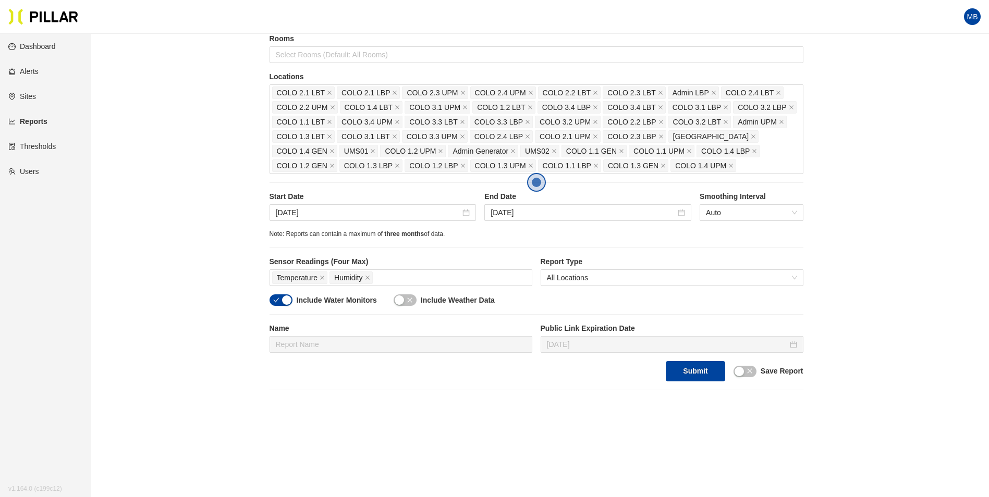
click at [276, 302] on icon "check" at bounding box center [276, 300] width 6 height 5
click at [700, 370] on button "Submit" at bounding box center [695, 371] width 59 height 20
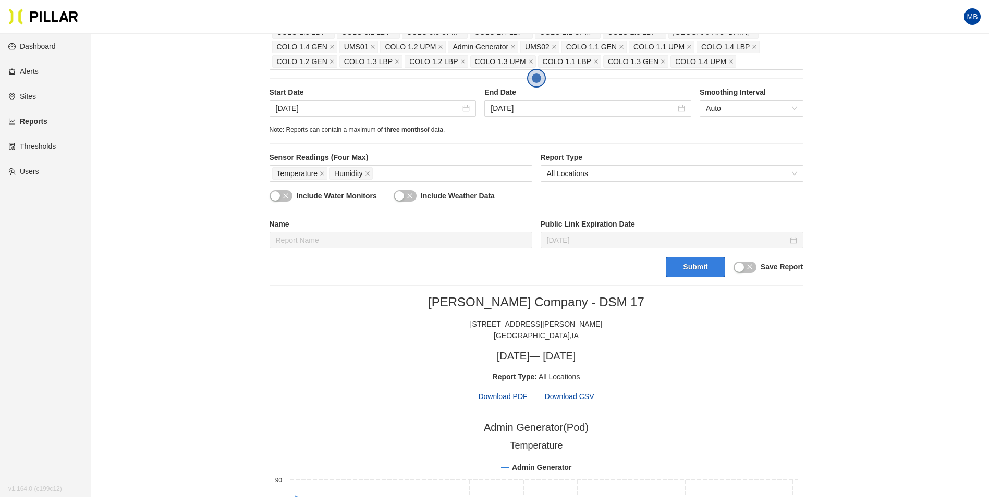
scroll to position [313, 0]
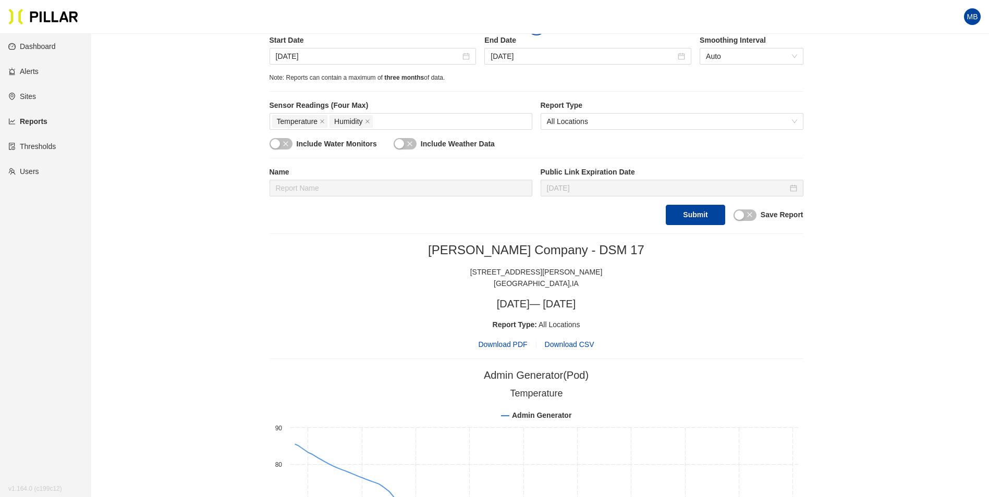
click at [507, 345] on span "Download PDF" at bounding box center [502, 344] width 49 height 11
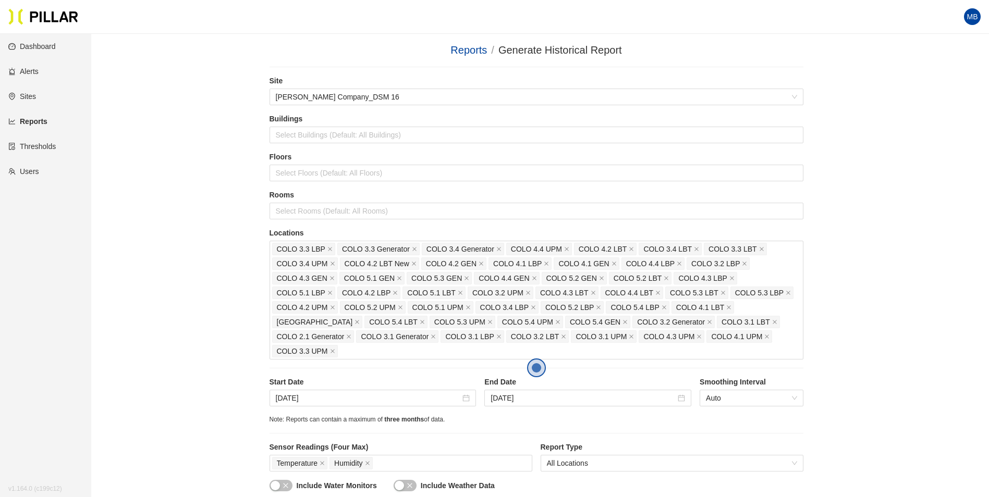
scroll to position [52, 0]
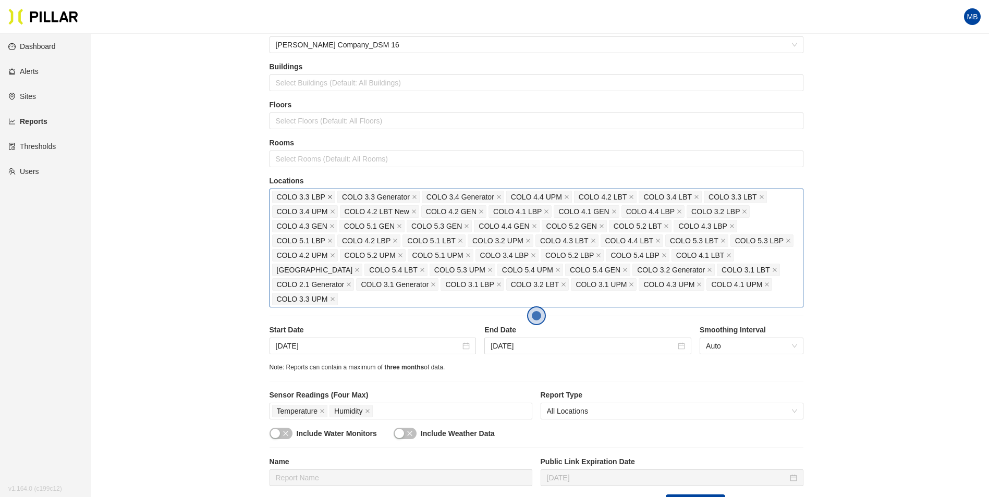
click at [330, 200] on icon "close" at bounding box center [329, 196] width 5 height 5
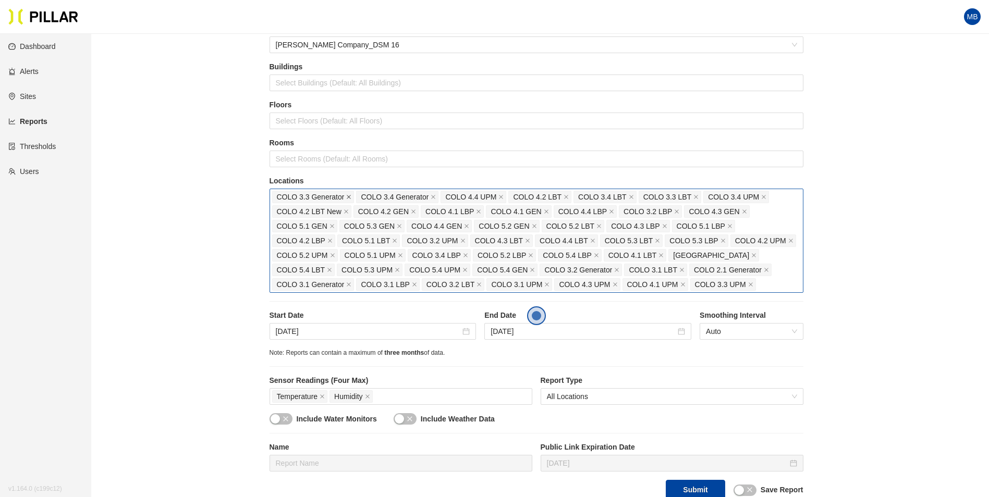
click at [348, 195] on icon "close" at bounding box center [348, 196] width 5 height 5
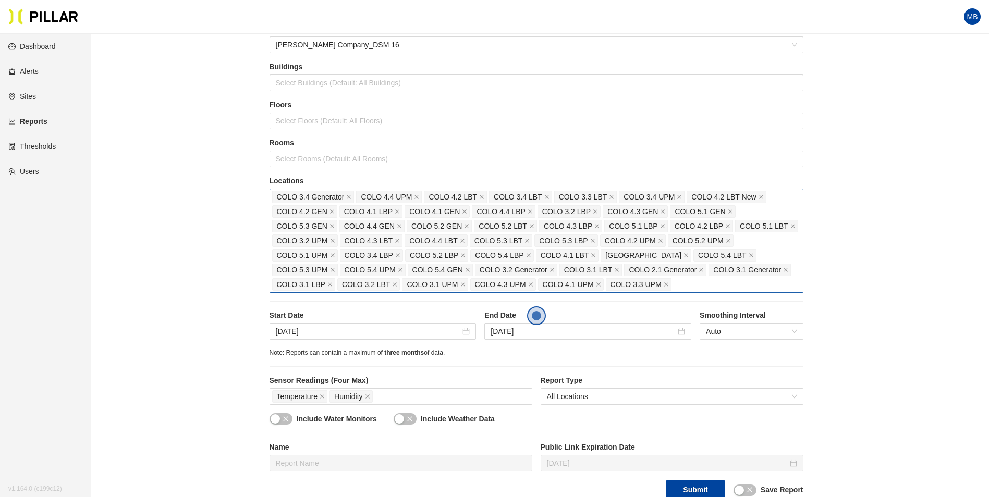
click at [348, 195] on icon "close" at bounding box center [348, 196] width 5 height 5
click at [462, 198] on icon "close" at bounding box center [462, 198] width 4 height 4
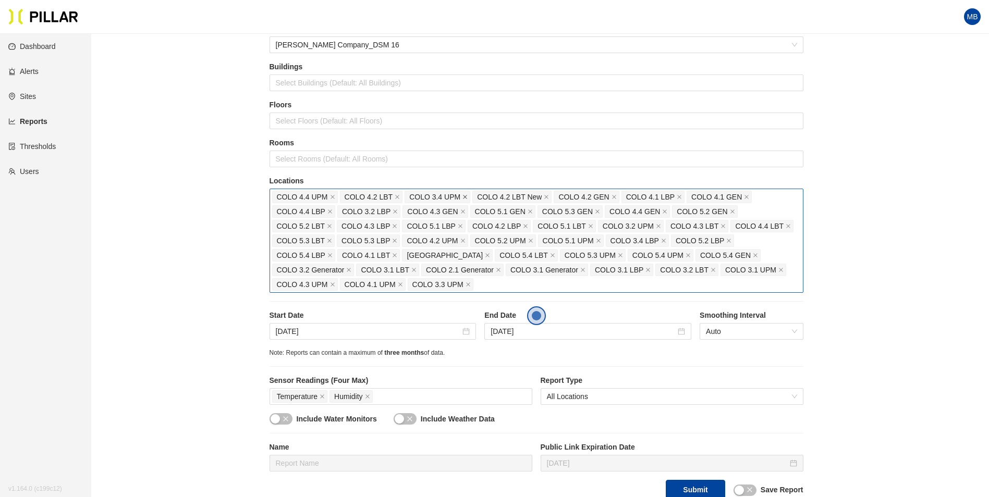
click at [466, 197] on icon "close" at bounding box center [465, 198] width 4 height 4
click at [329, 211] on icon "close" at bounding box center [330, 212] width 4 height 4
click at [526, 226] on icon "close" at bounding box center [528, 226] width 5 height 5
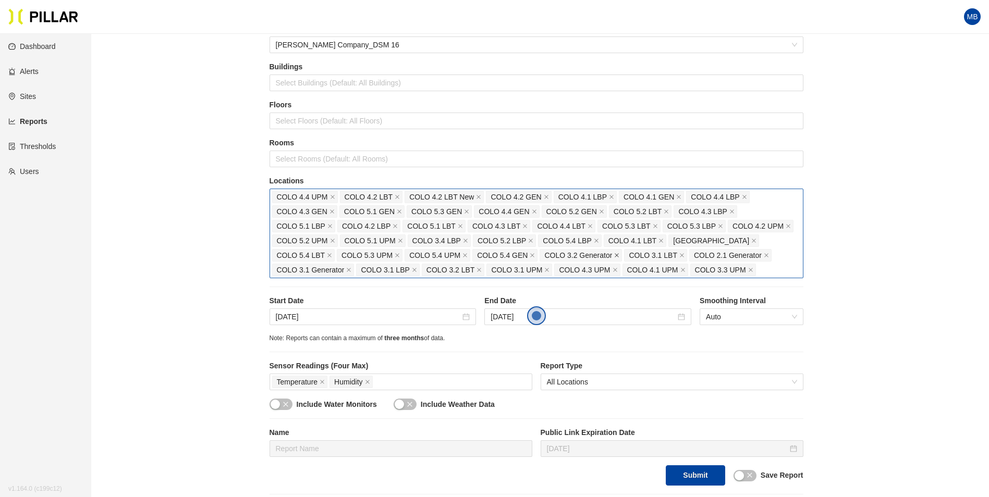
click at [614, 255] on icon "close" at bounding box center [616, 255] width 5 height 5
click at [596, 256] on icon "close" at bounding box center [597, 255] width 5 height 5
click at [700, 255] on icon "close" at bounding box center [701, 255] width 5 height 5
click at [683, 255] on icon "close" at bounding box center [682, 255] width 5 height 5
click at [683, 255] on icon "close" at bounding box center [681, 255] width 5 height 5
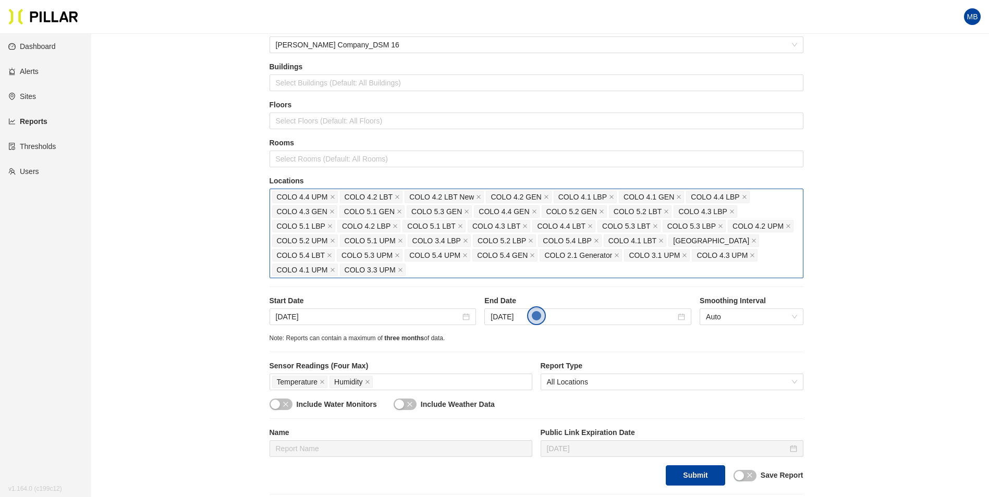
click at [683, 255] on icon "close" at bounding box center [684, 255] width 5 height 5
click at [335, 271] on icon "close" at bounding box center [332, 269] width 5 height 5
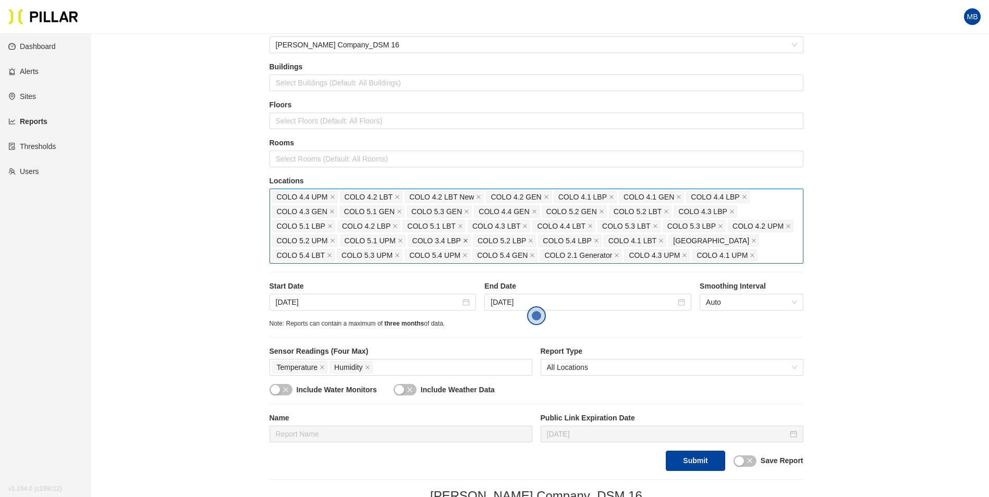
click at [467, 241] on icon "close" at bounding box center [465, 240] width 5 height 5
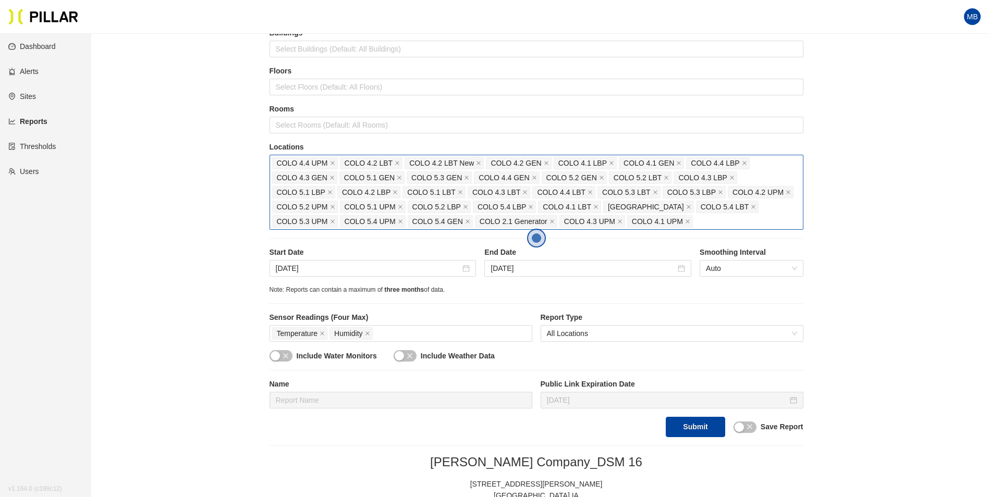
scroll to position [104, 0]
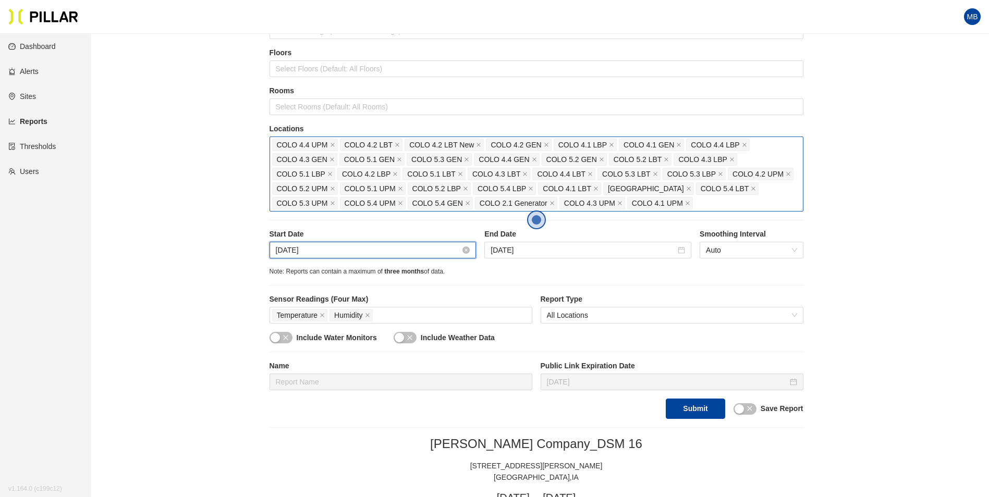
click at [352, 249] on input "[DATE]" at bounding box center [368, 250] width 185 height 11
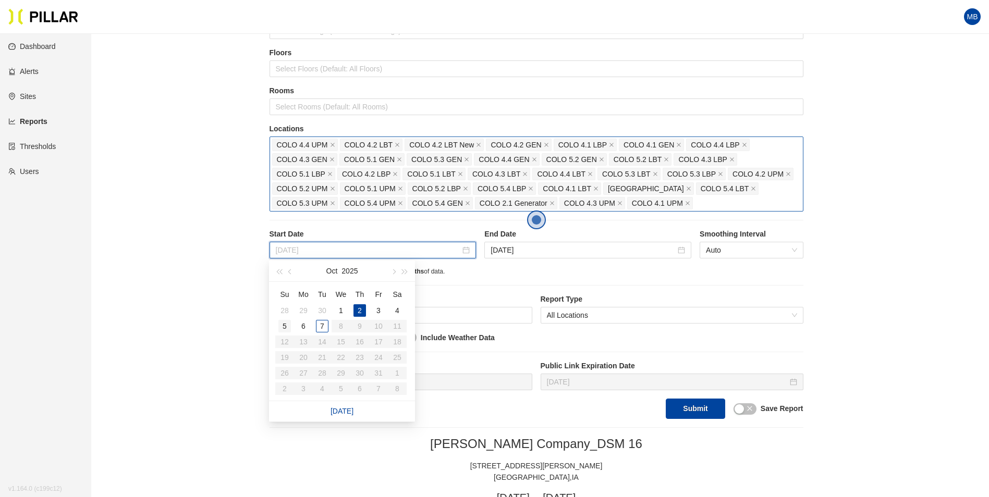
type input "[DATE]"
click at [286, 331] on div "5" at bounding box center [284, 326] width 13 height 13
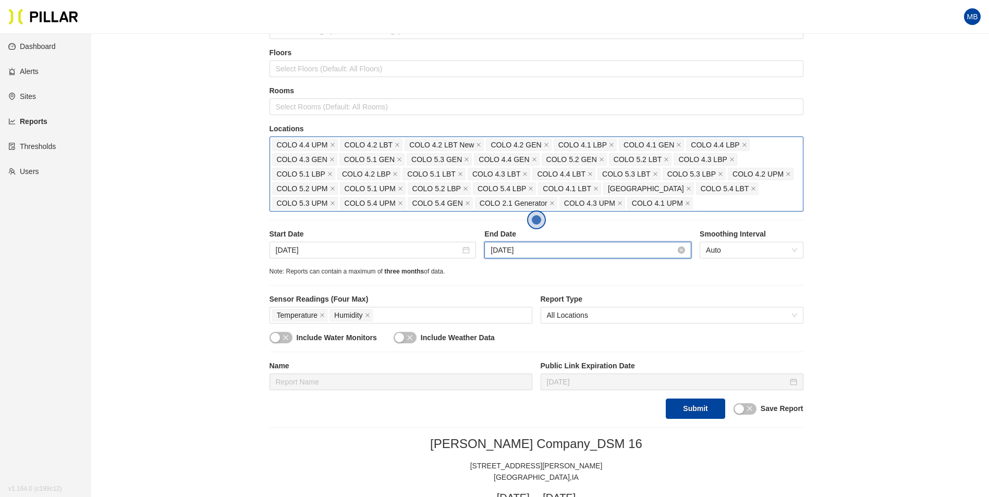
click at [542, 255] on input "[DATE]" at bounding box center [583, 250] width 185 height 11
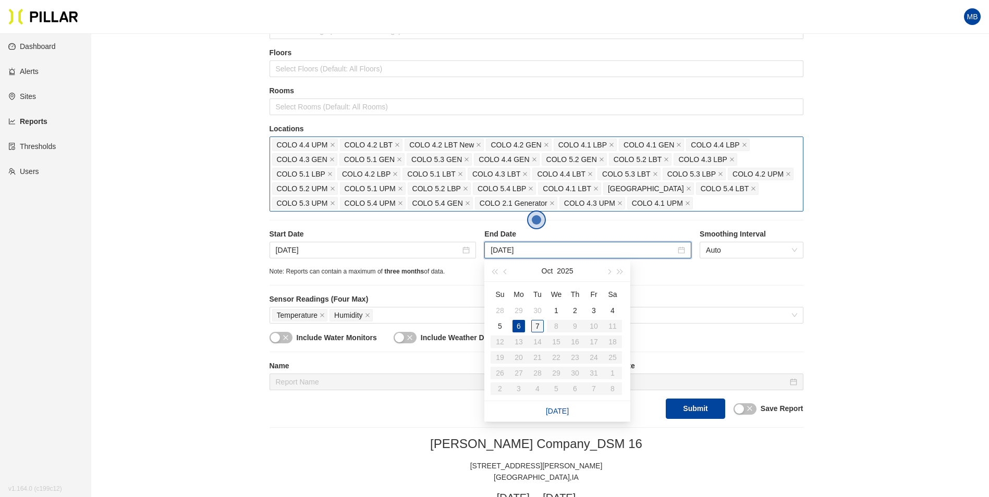
type input "[DATE]"
click at [540, 328] on div "7" at bounding box center [537, 326] width 13 height 13
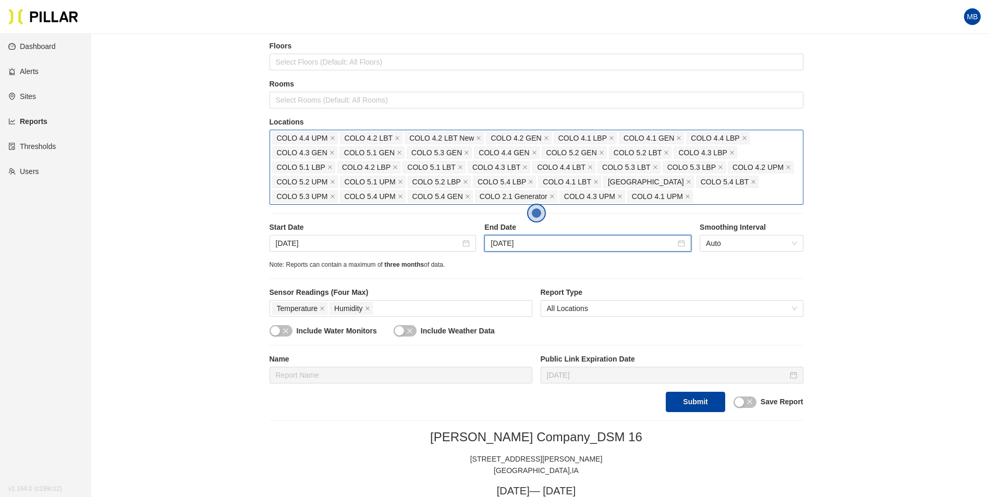
scroll to position [156, 0]
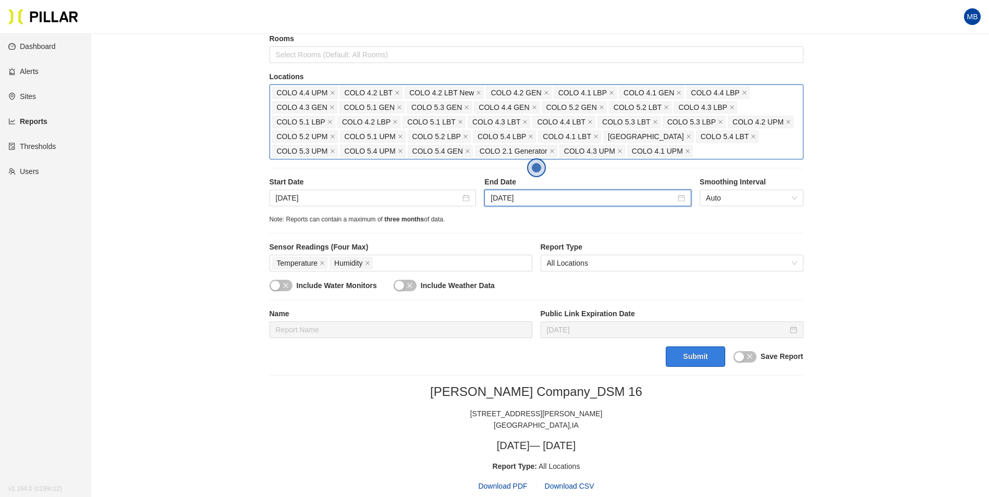
click at [707, 350] on button "Submit" at bounding box center [695, 357] width 59 height 20
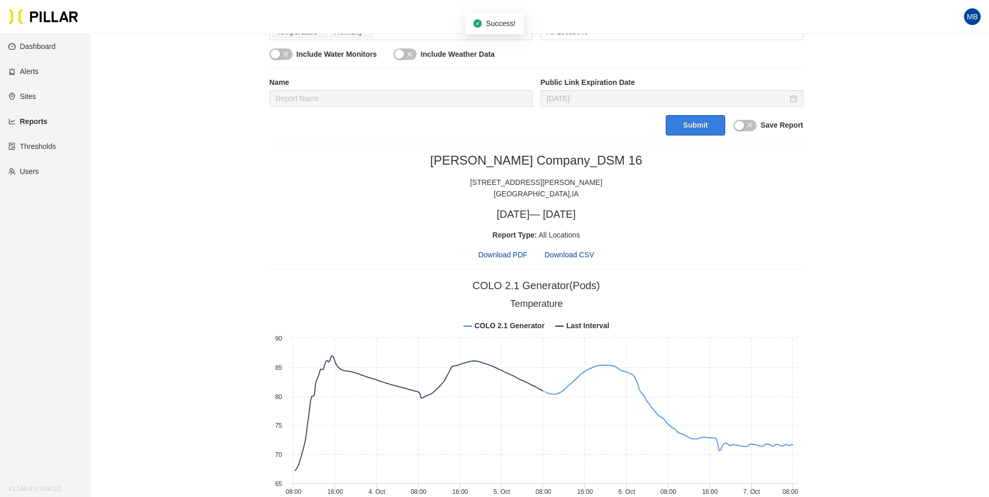
scroll to position [417, 0]
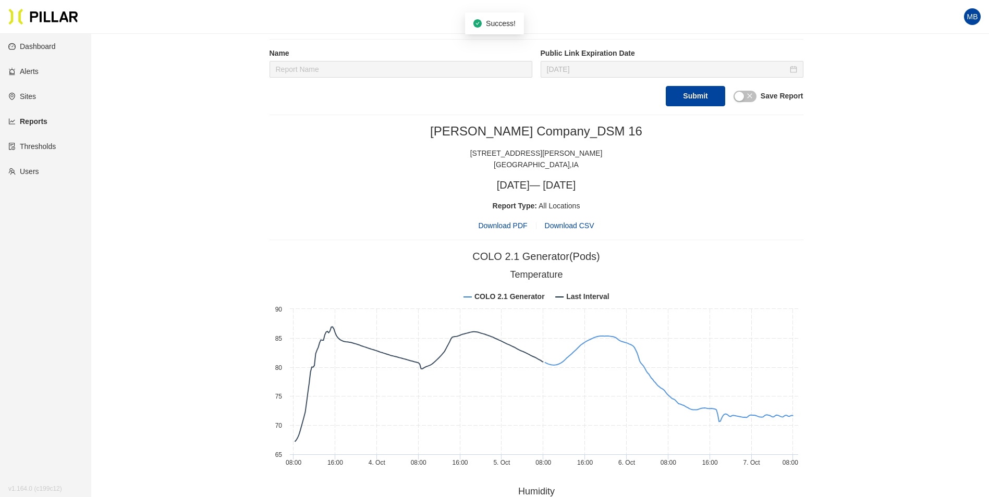
click at [514, 227] on span "Download PDF" at bounding box center [502, 225] width 49 height 11
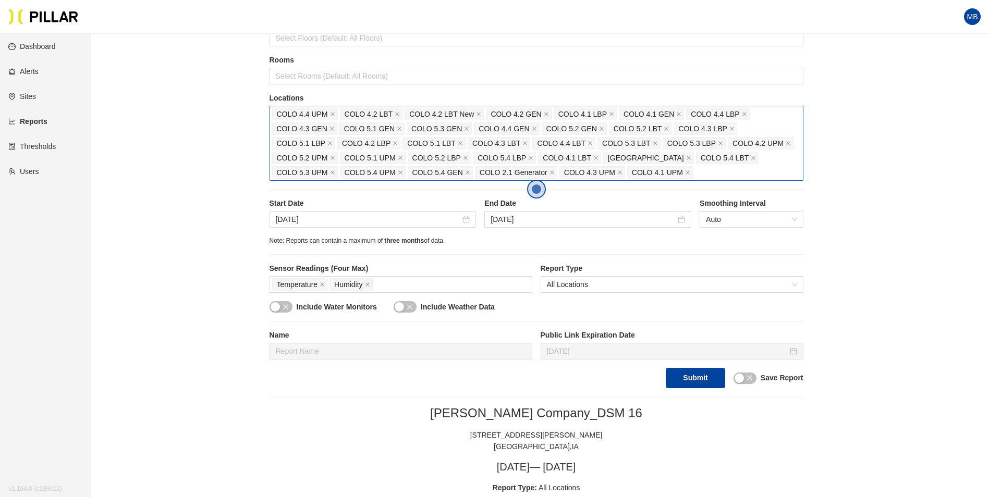
scroll to position [104, 0]
